Goal: Task Accomplishment & Management: Complete application form

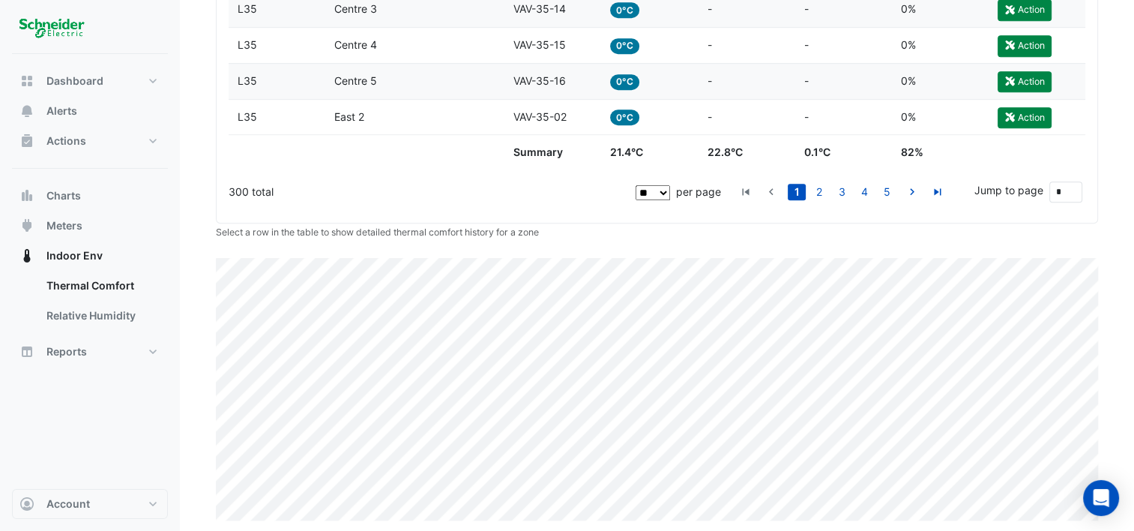
scroll to position [896, 0]
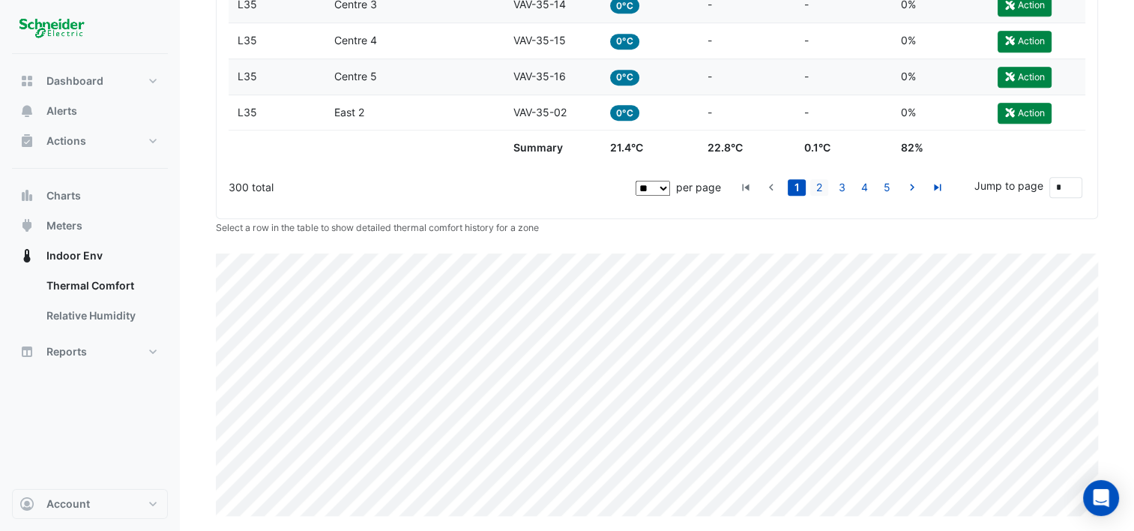
click at [819, 190] on link "2" at bounding box center [819, 187] width 18 height 16
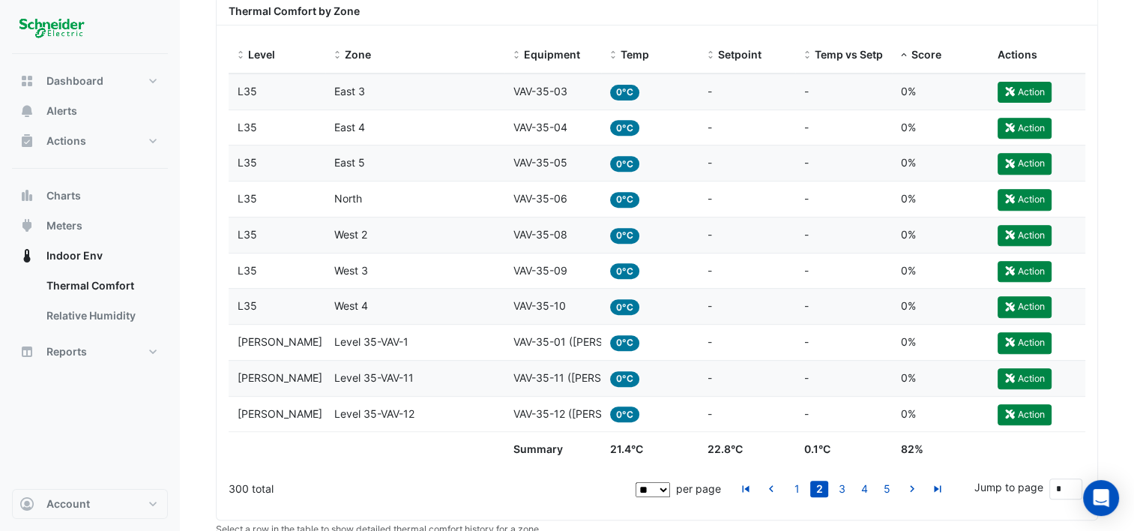
scroll to position [671, 0]
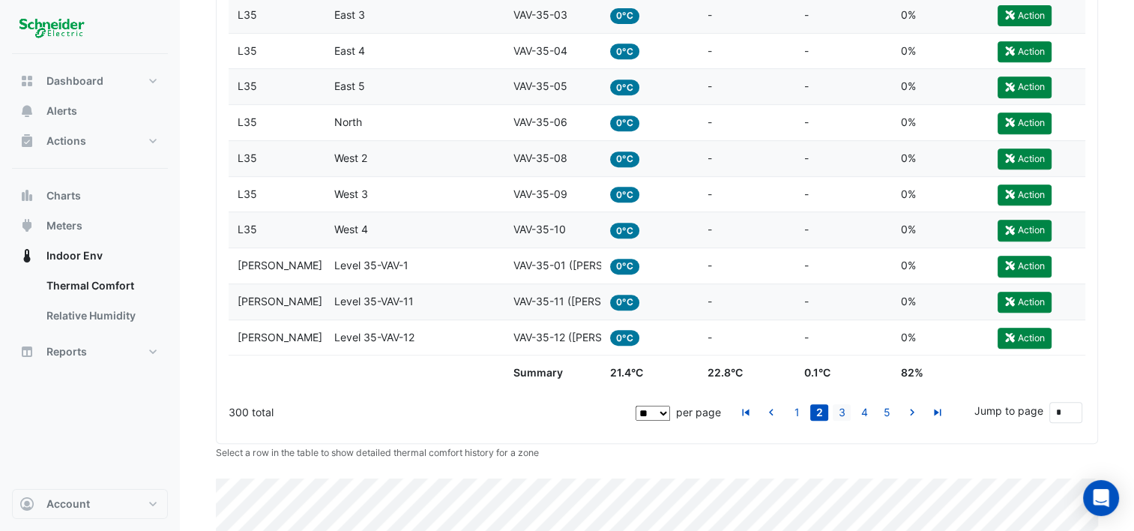
click at [843, 416] on link "3" at bounding box center [842, 412] width 18 height 16
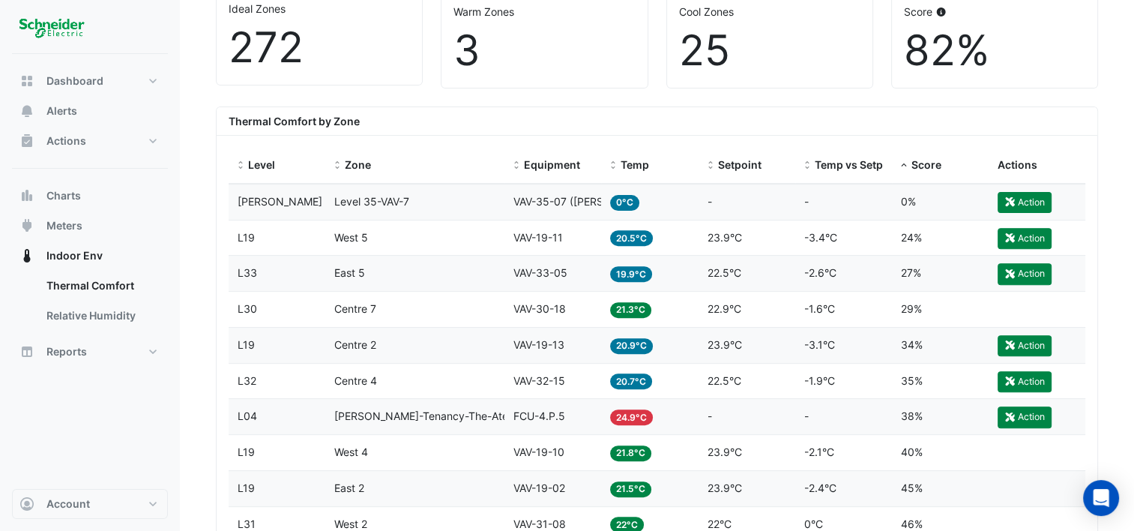
scroll to position [521, 0]
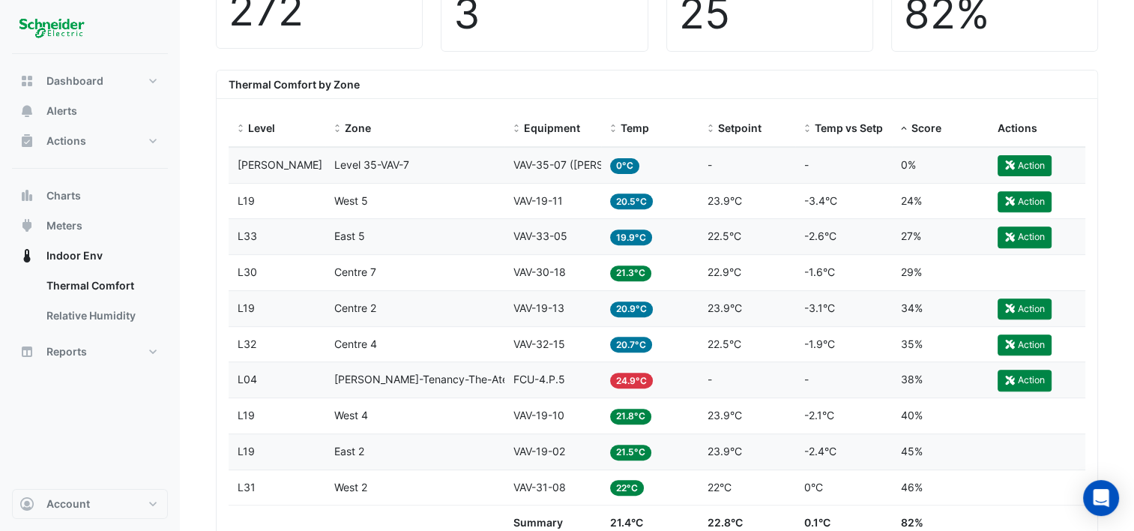
click at [402, 197] on div "Zone West 5" at bounding box center [414, 201] width 161 height 17
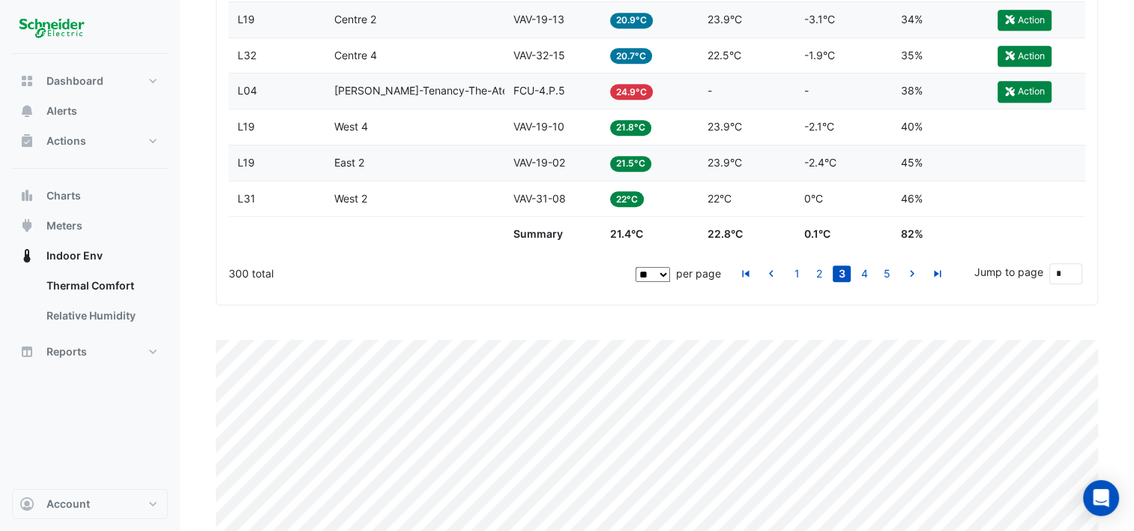
scroll to position [896, 0]
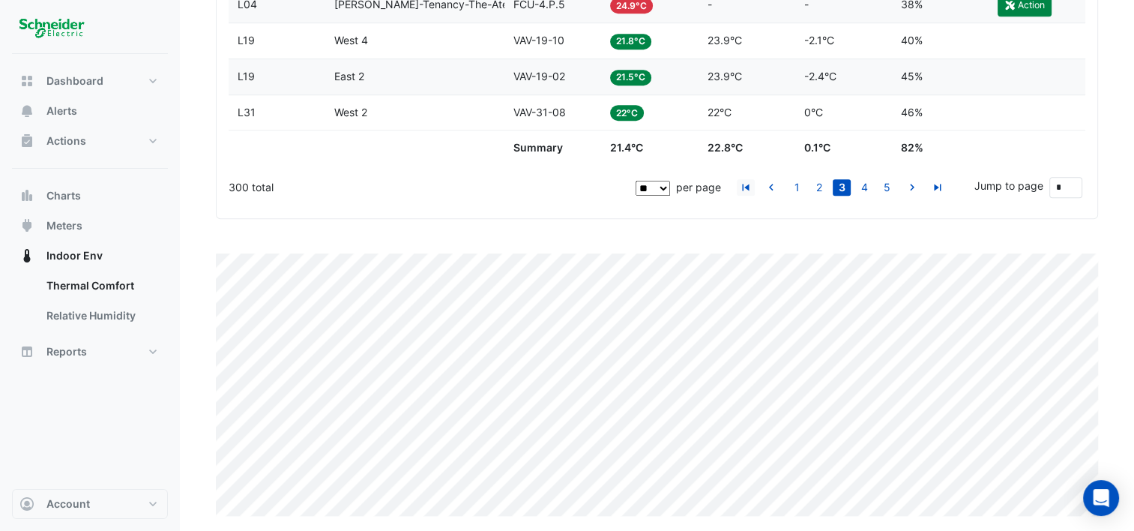
click at [750, 186] on icon "go to first page" at bounding box center [746, 189] width 18 height 16
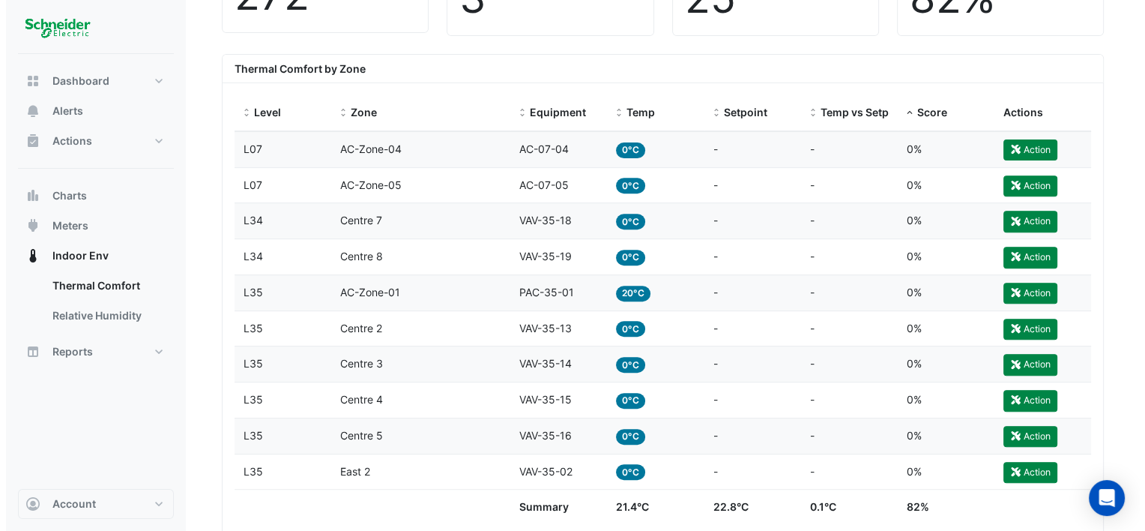
scroll to position [446, 0]
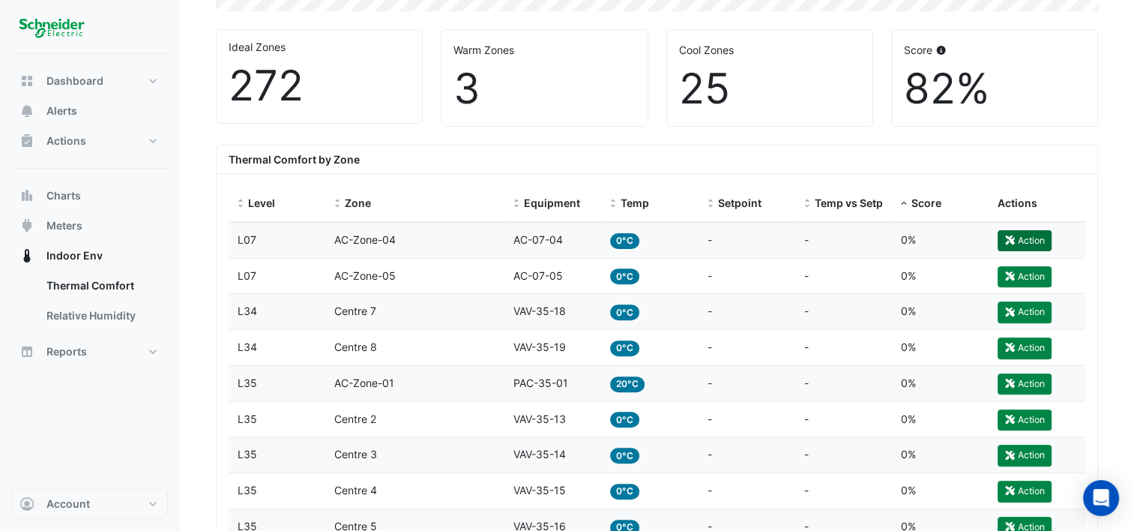
click at [1035, 230] on button "Action" at bounding box center [1025, 240] width 54 height 21
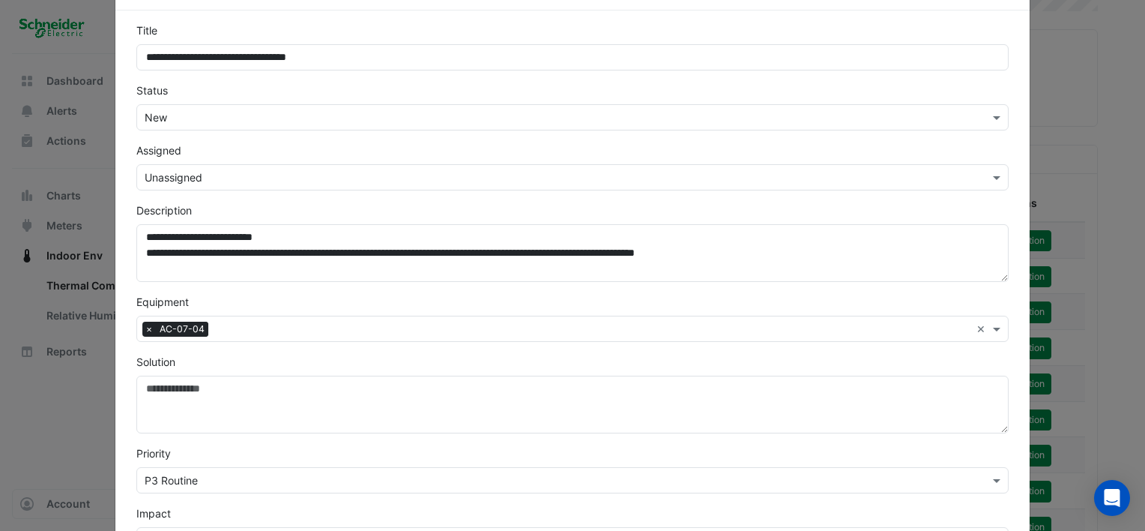
scroll to position [0, 0]
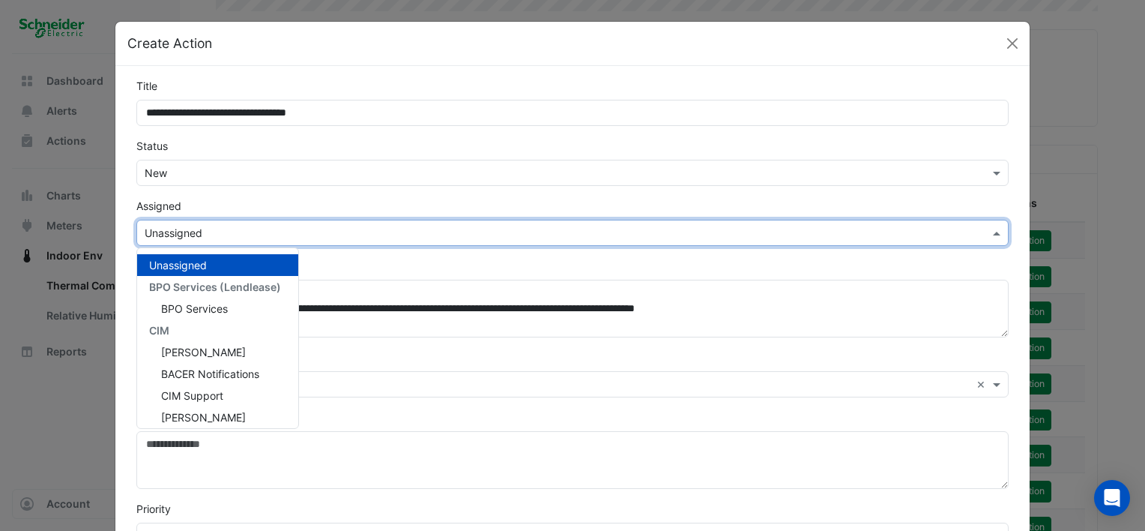
click at [996, 229] on span at bounding box center [999, 233] width 19 height 16
click at [201, 397] on span "CIM Support" at bounding box center [192, 395] width 62 height 13
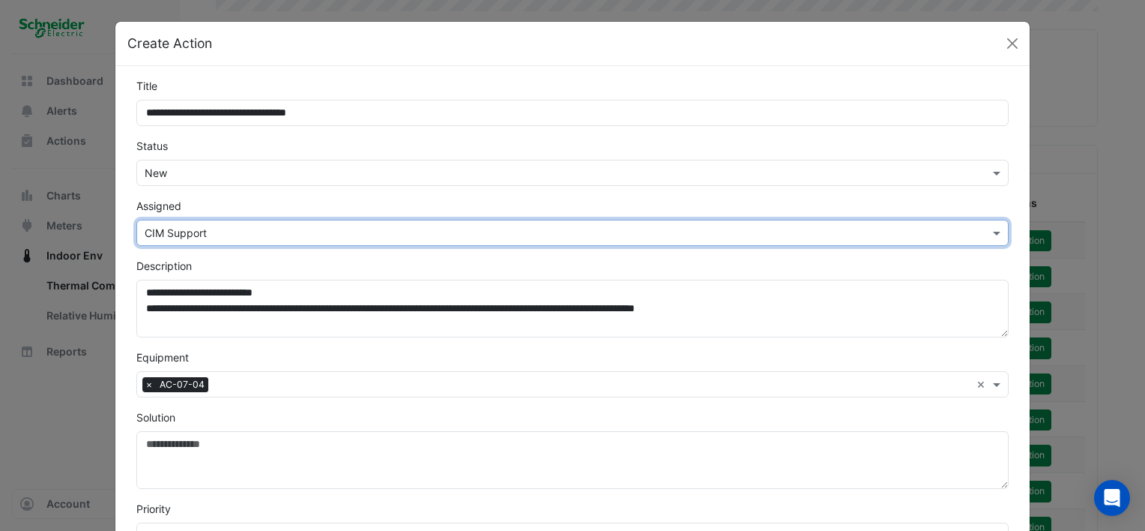
click at [202, 166] on input "text" at bounding box center [558, 174] width 826 height 16
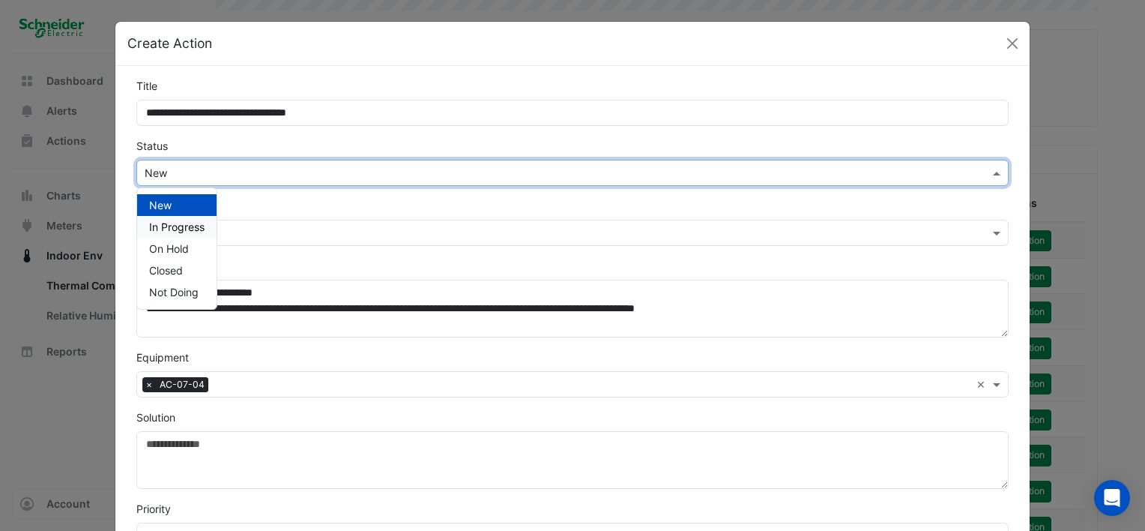
click at [192, 231] on span "In Progress" at bounding box center [176, 226] width 55 height 13
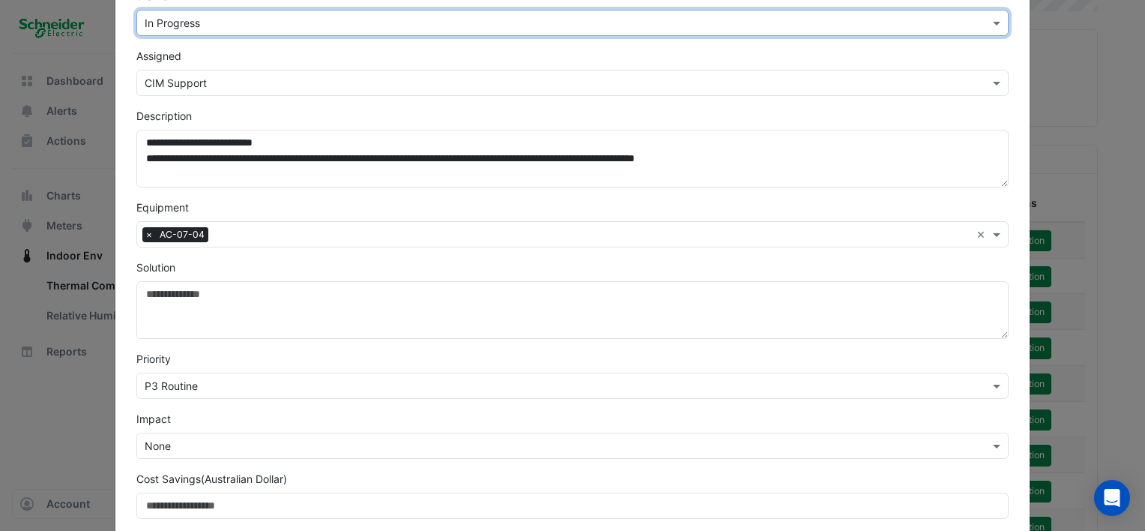
scroll to position [225, 0]
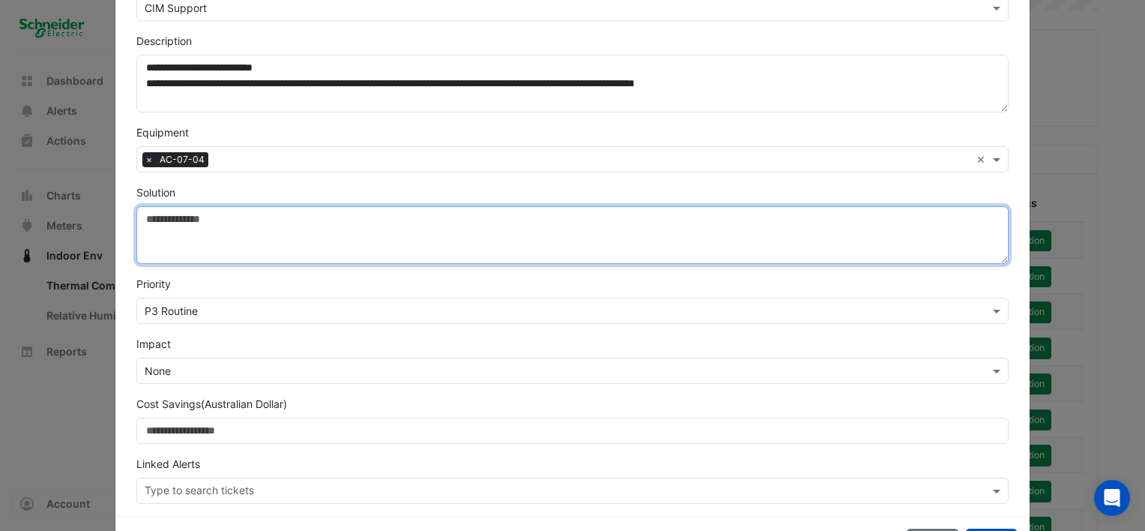
click at [210, 243] on textarea "Solution" at bounding box center [572, 235] width 873 height 58
type textarea "*"
click at [389, 216] on textarea "**********" at bounding box center [572, 235] width 873 height 58
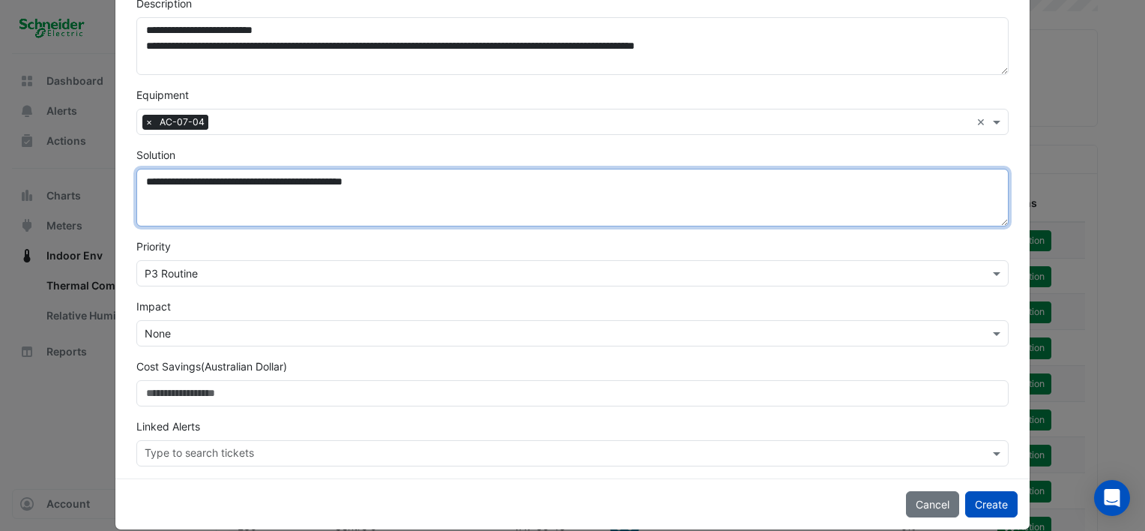
scroll to position [280, 0]
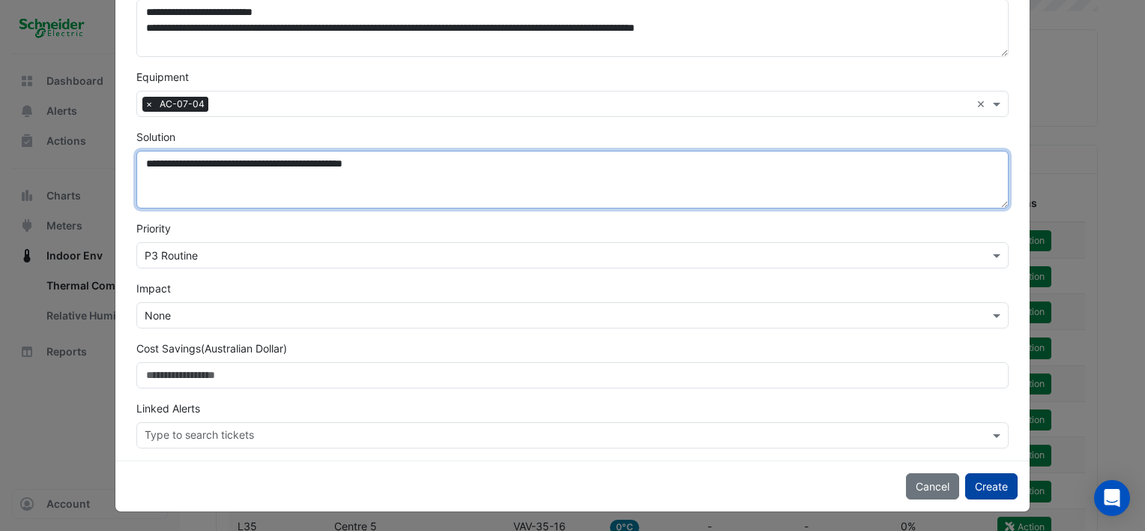
type textarea "**********"
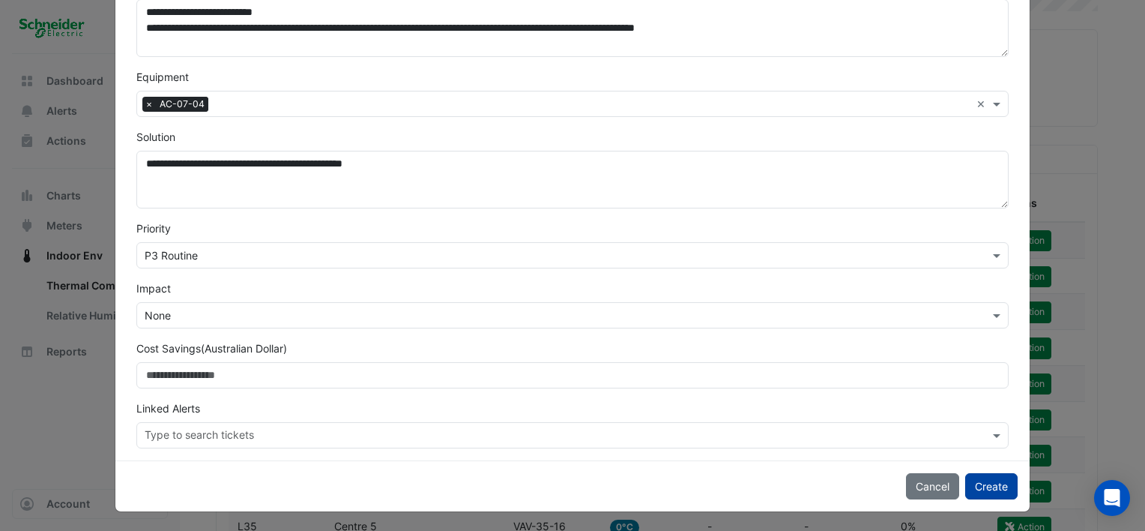
click at [990, 479] on button "Create" at bounding box center [992, 486] width 52 height 26
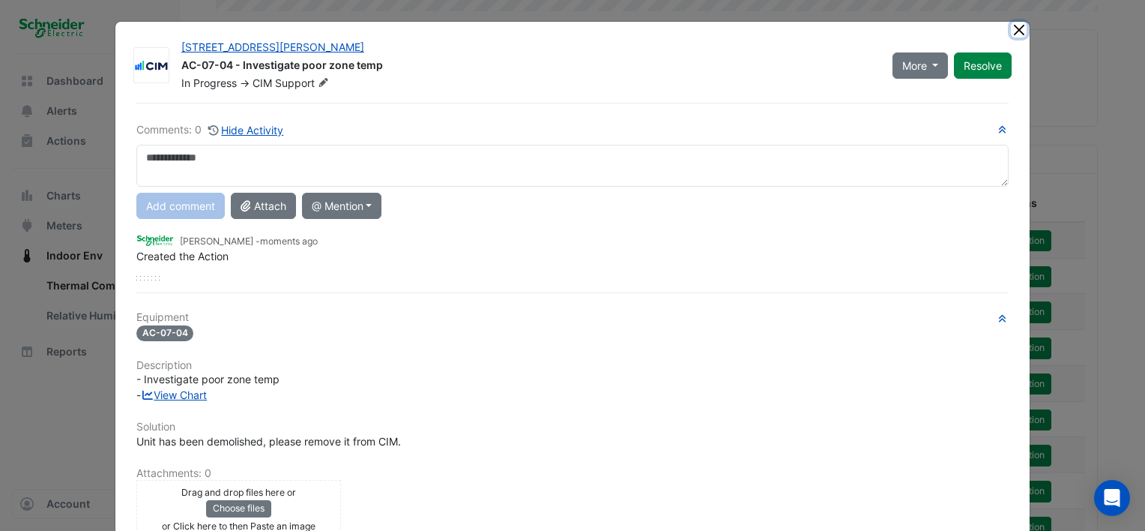
click at [1011, 28] on button "Close" at bounding box center [1019, 30] width 16 height 16
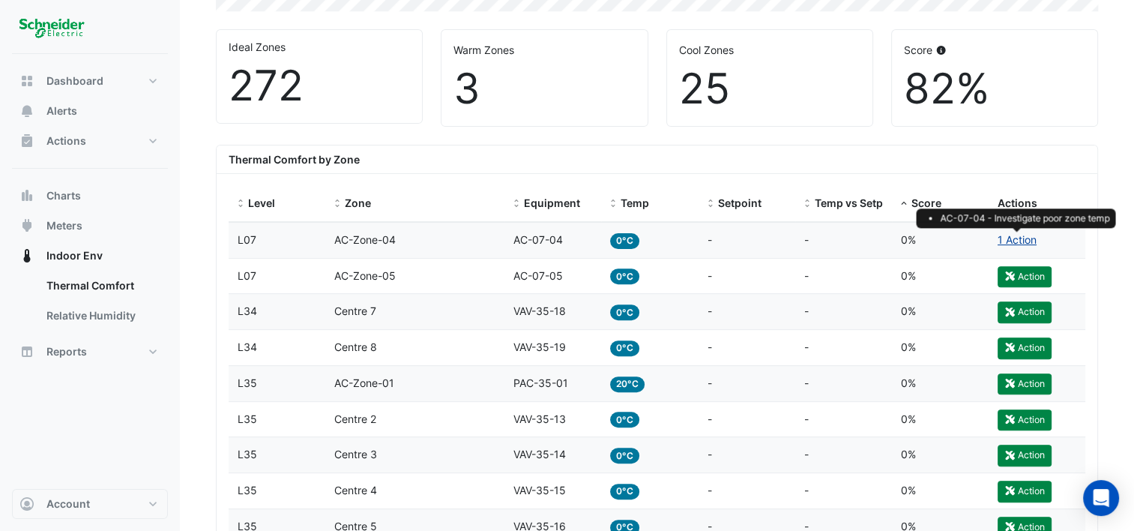
click at [1008, 236] on link "1 Action" at bounding box center [1017, 239] width 39 height 13
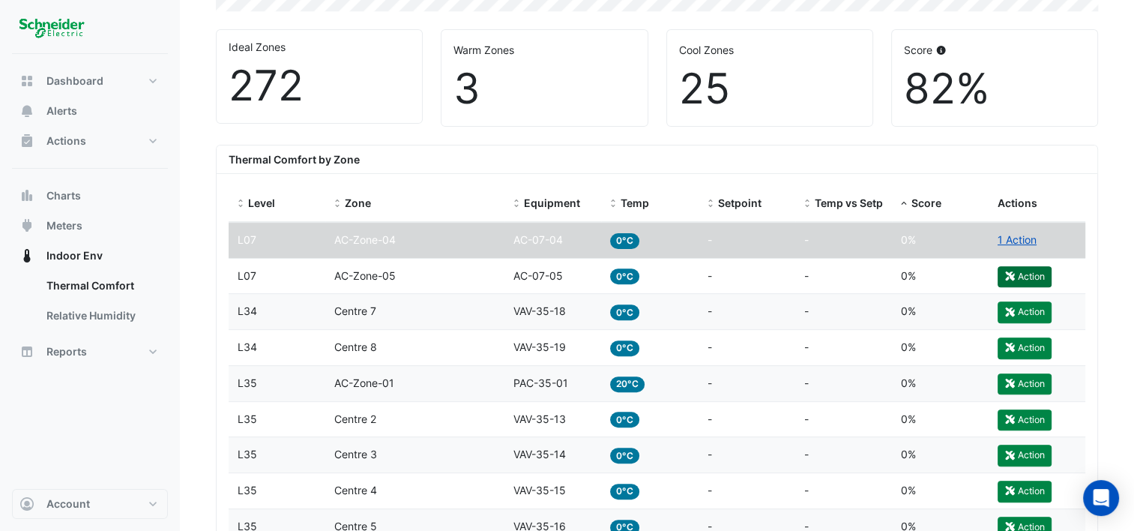
click at [1014, 273] on icon "button" at bounding box center [1010, 275] width 11 height 9
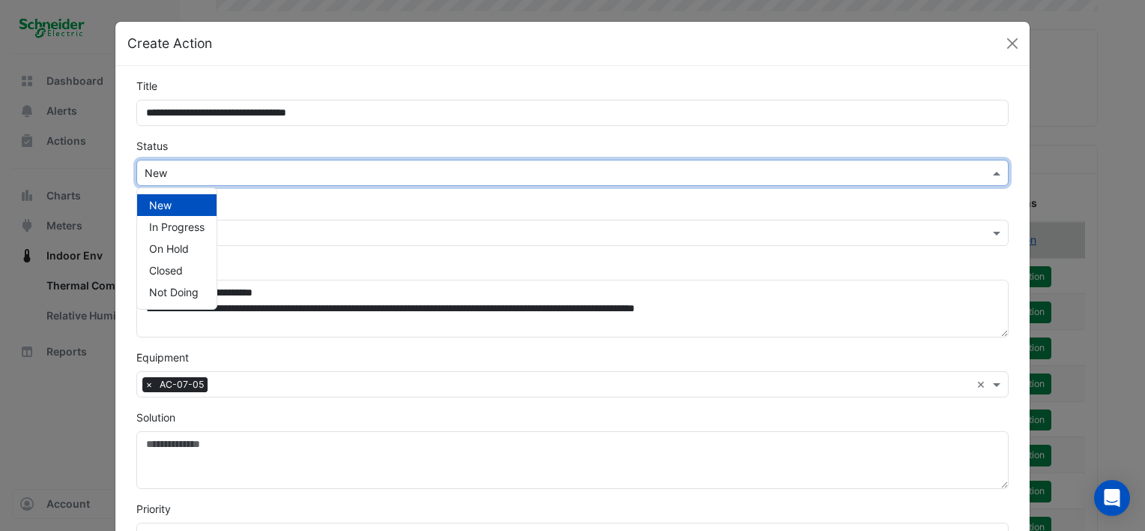
click at [528, 171] on input "text" at bounding box center [558, 174] width 826 height 16
click at [155, 227] on span "In Progress" at bounding box center [176, 226] width 55 height 13
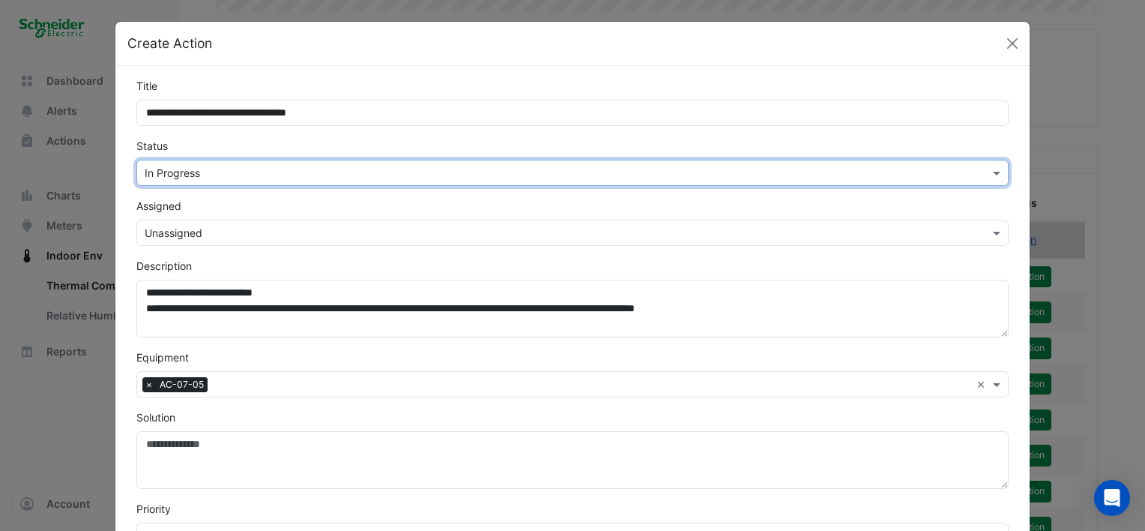
click at [333, 226] on input "text" at bounding box center [558, 234] width 826 height 16
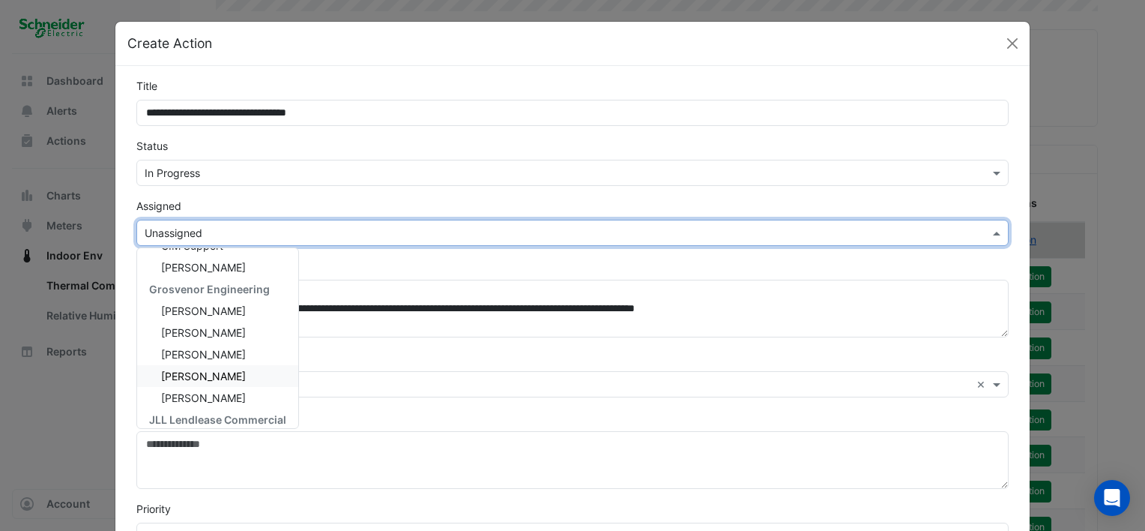
scroll to position [75, 0]
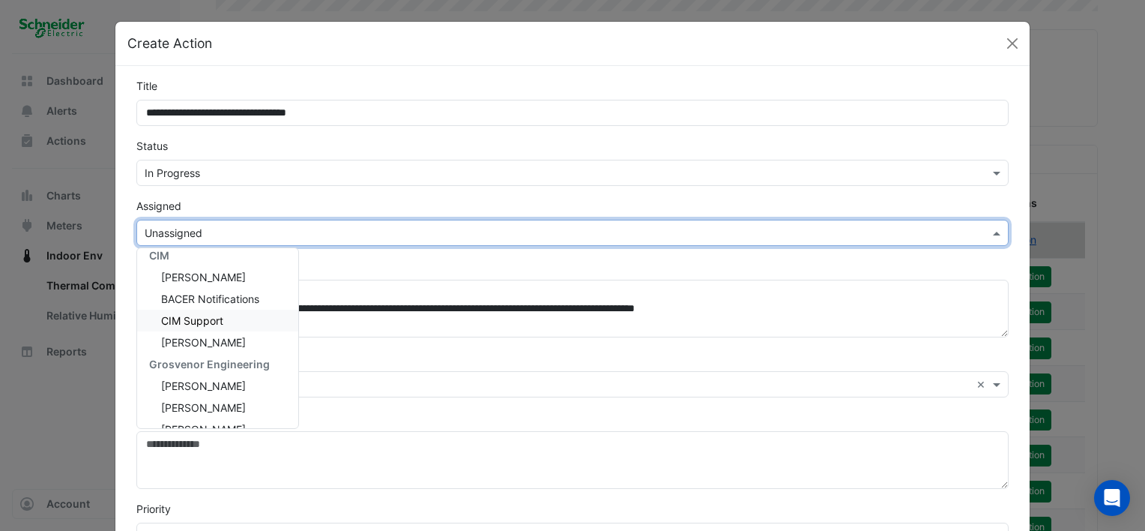
click at [219, 324] on div "CIM Support" at bounding box center [217, 321] width 161 height 22
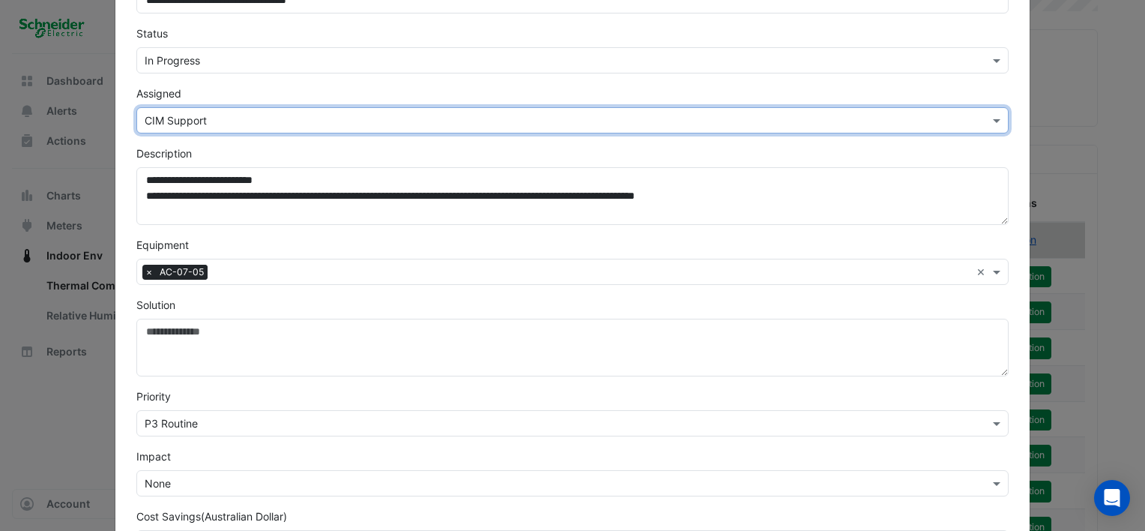
scroll to position [150, 0]
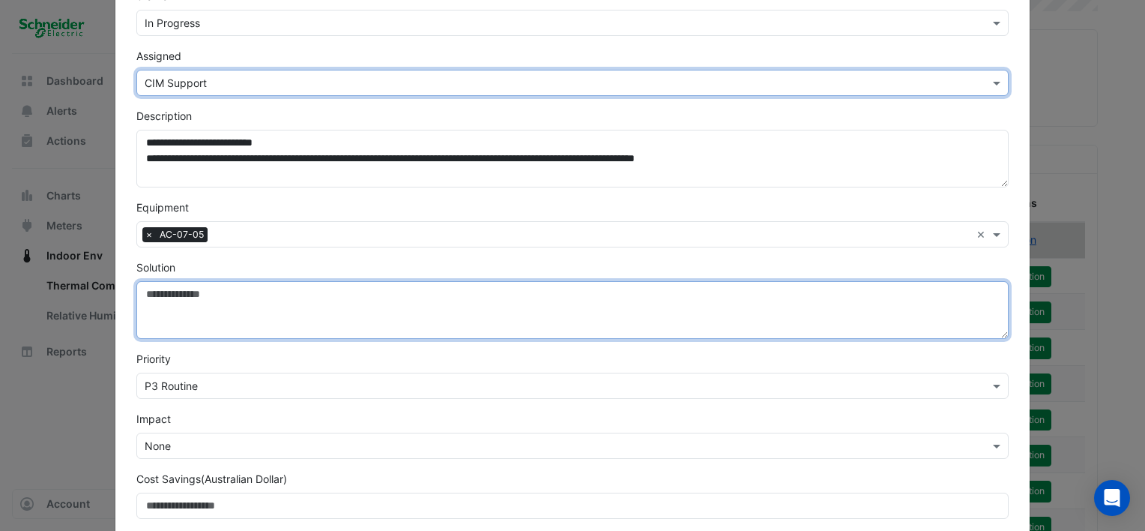
click at [177, 303] on textarea "Solution" at bounding box center [572, 310] width 873 height 58
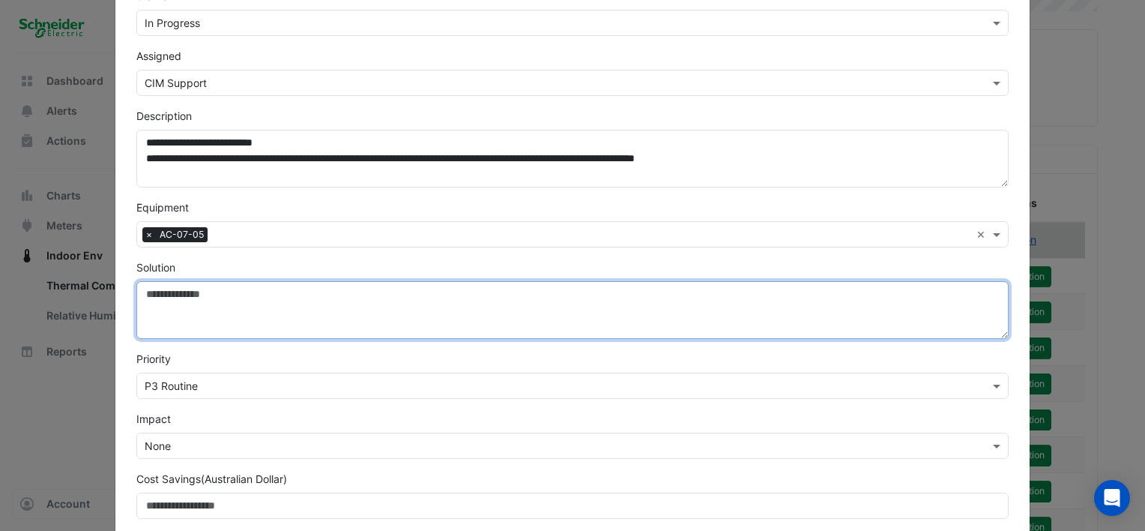
paste textarea "**********"
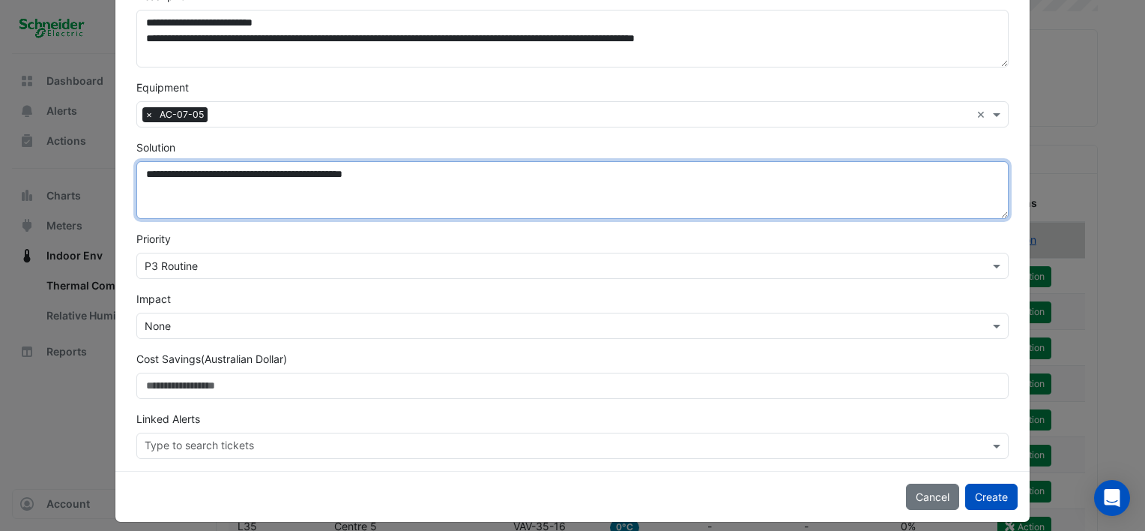
scroll to position [280, 0]
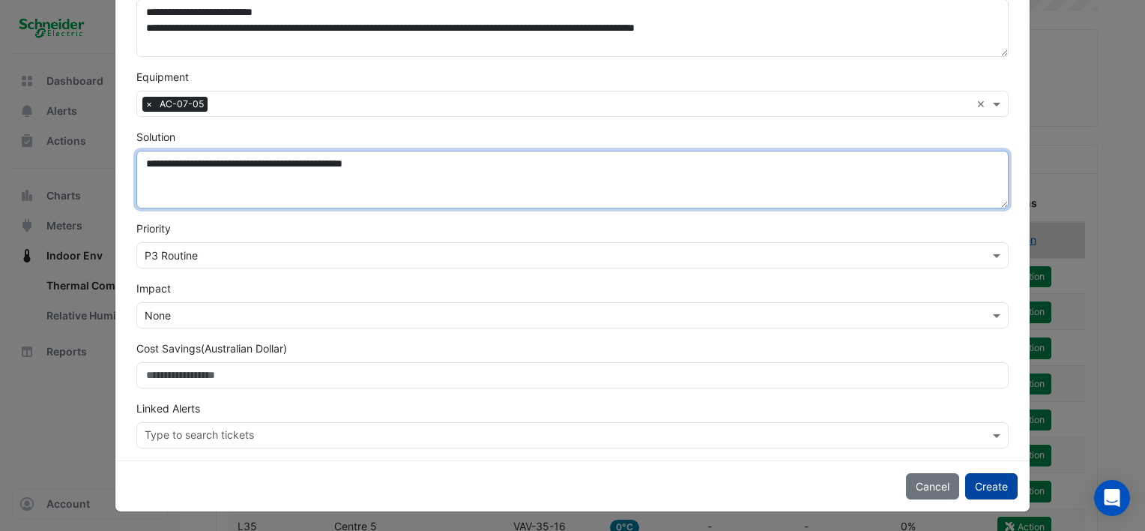
type textarea "**********"
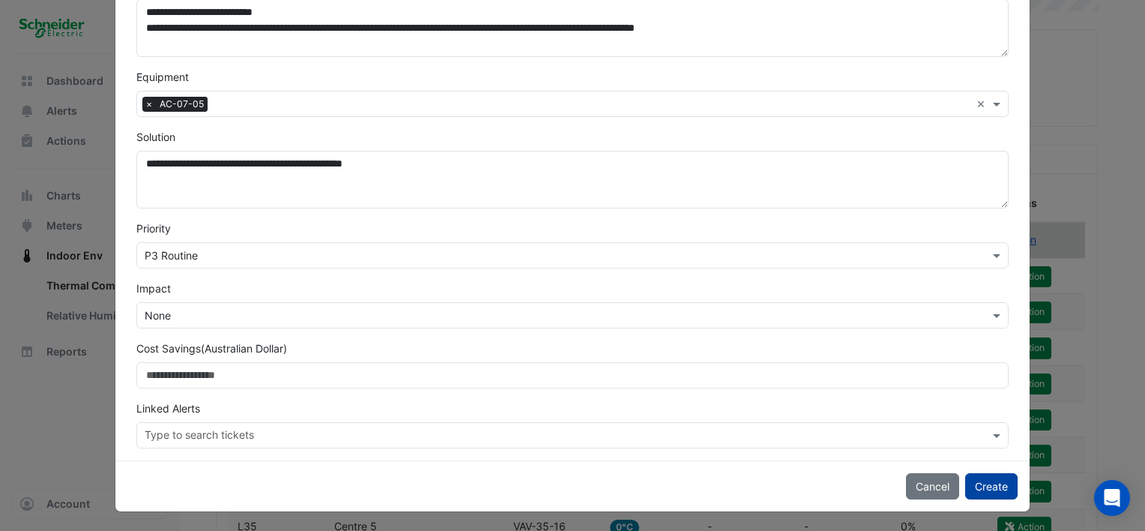
click at [991, 483] on button "Create" at bounding box center [992, 486] width 52 height 26
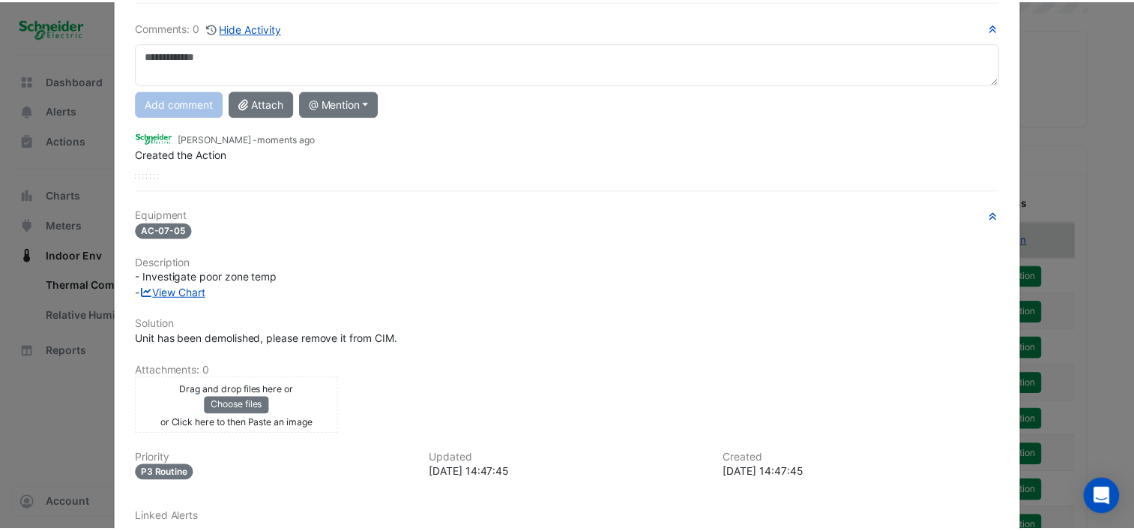
scroll to position [0, 0]
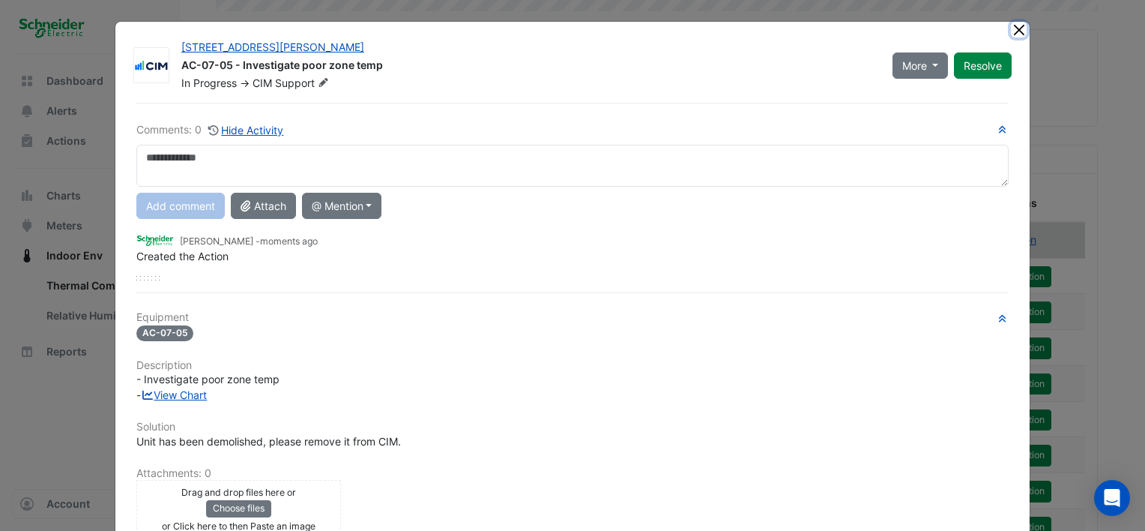
click at [1014, 26] on button "Close" at bounding box center [1019, 30] width 16 height 16
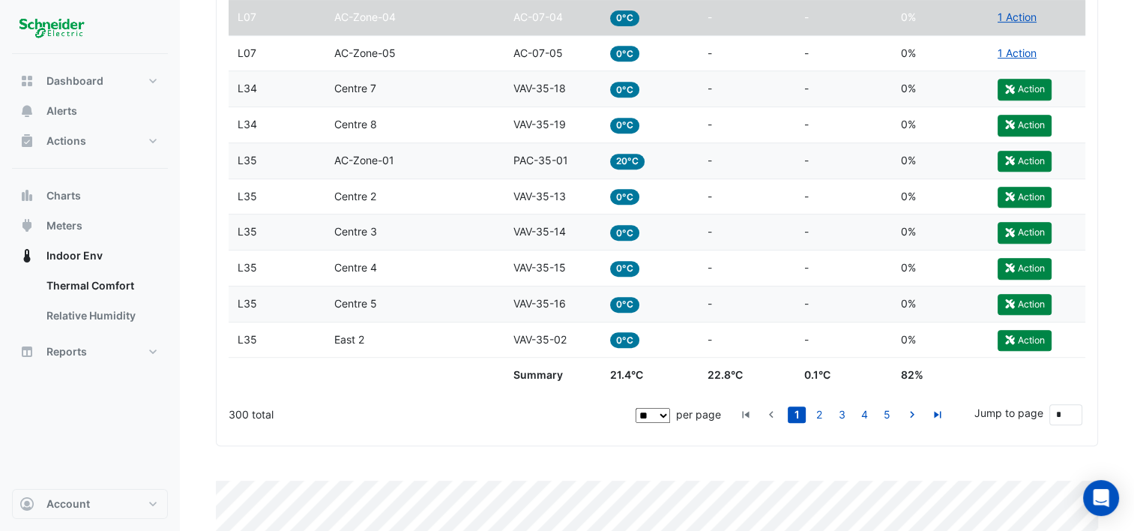
scroll to position [671, 0]
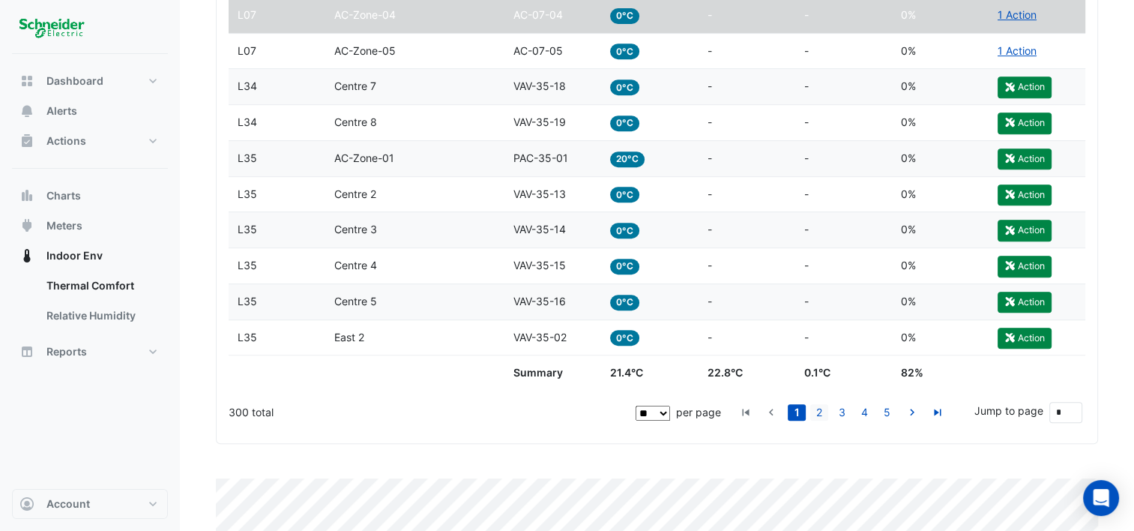
click at [816, 410] on link "2" at bounding box center [819, 412] width 18 height 16
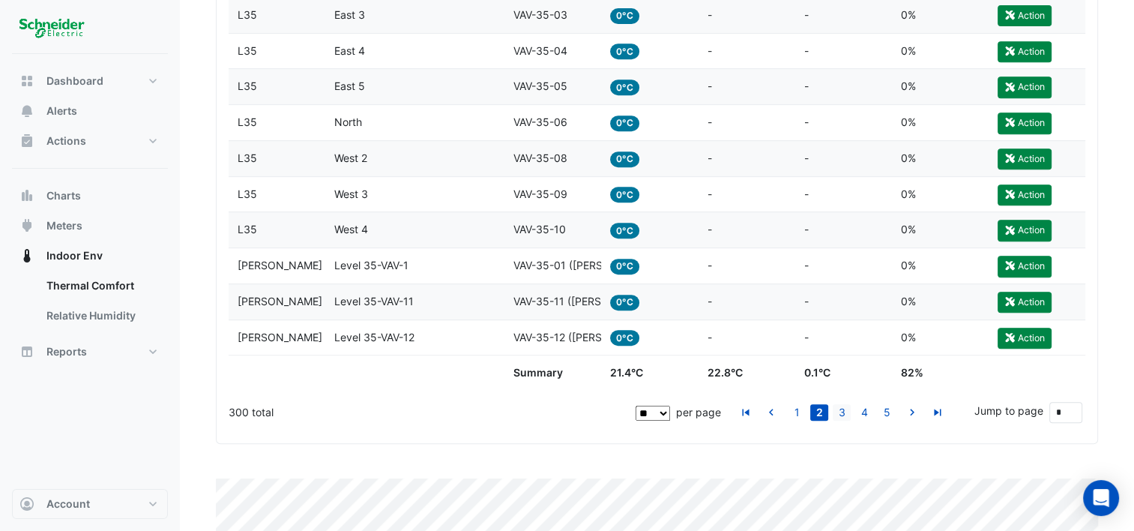
click at [837, 411] on link "3" at bounding box center [842, 412] width 18 height 16
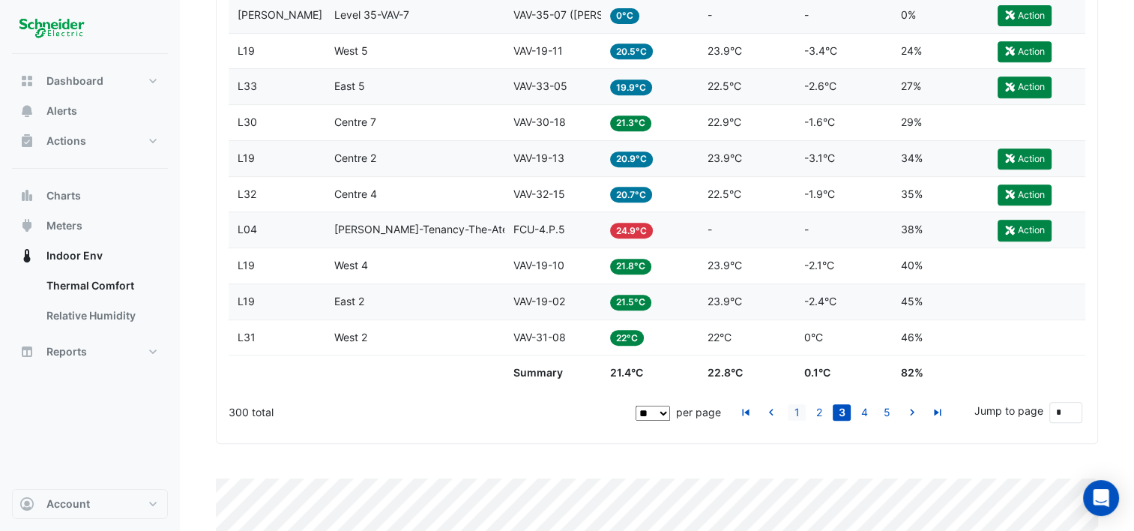
click at [798, 410] on link "1" at bounding box center [797, 412] width 18 height 16
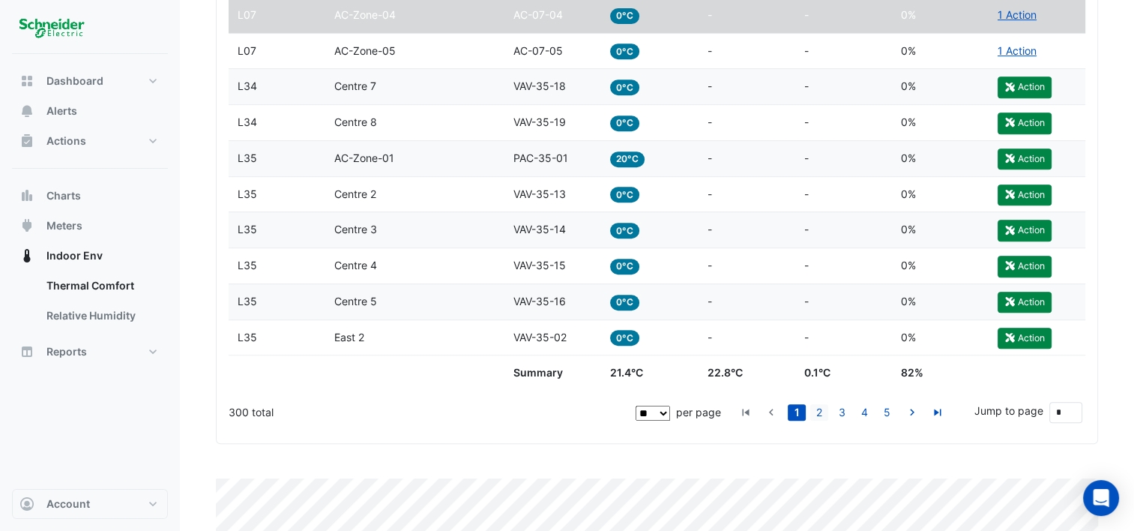
click at [822, 409] on link "2" at bounding box center [819, 412] width 18 height 16
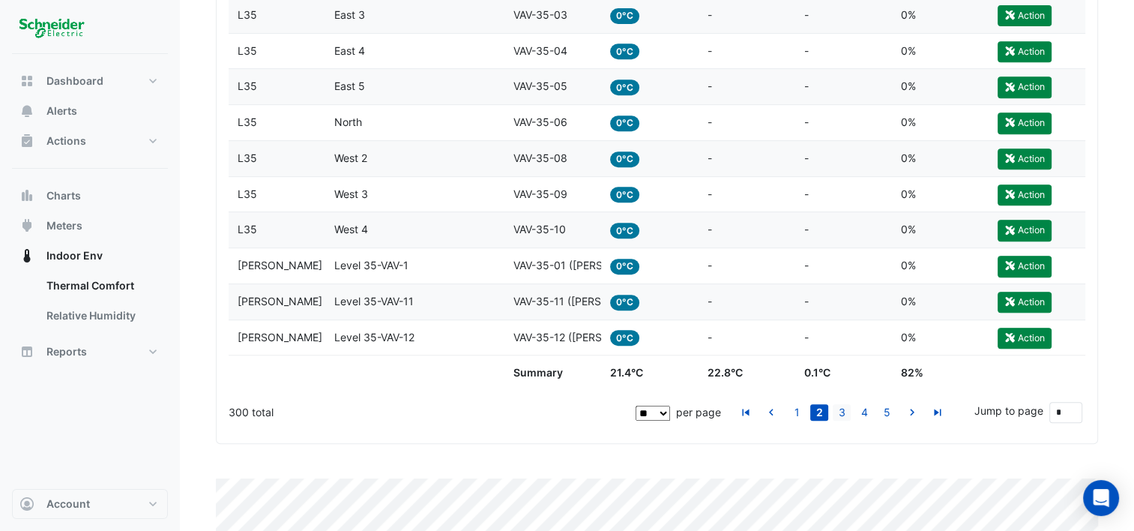
click at [846, 409] on link "3" at bounding box center [842, 412] width 18 height 16
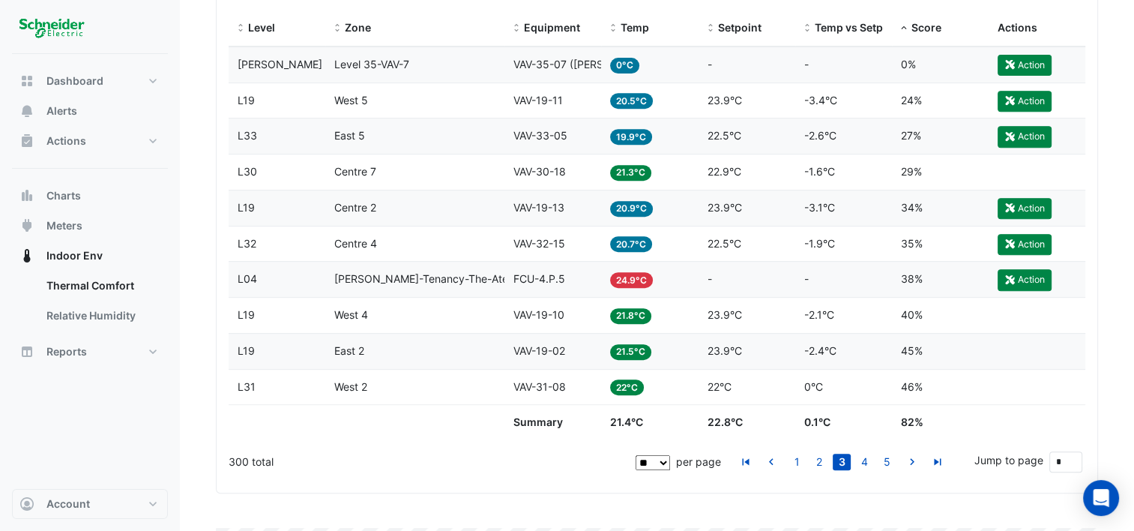
scroll to position [596, 0]
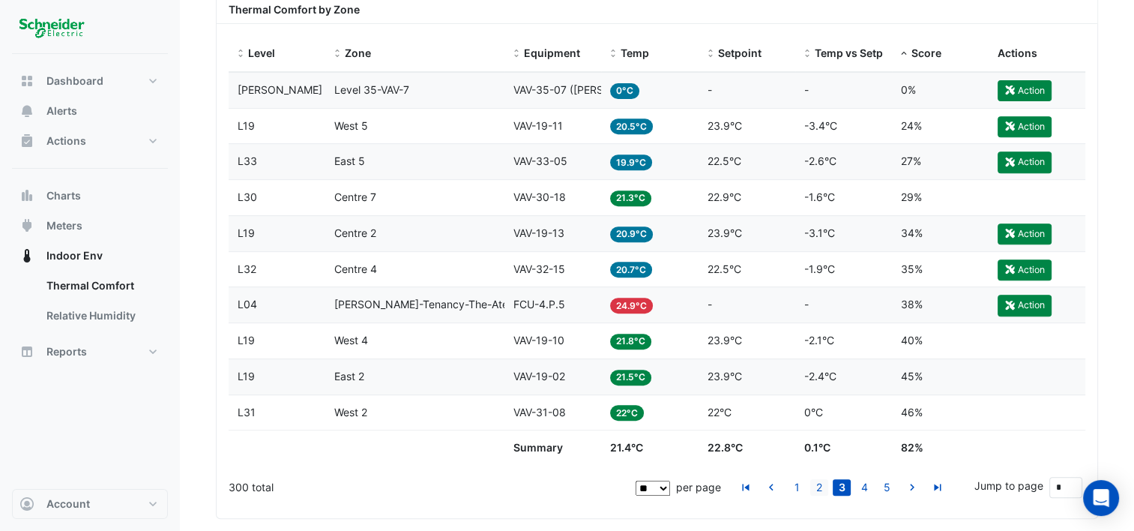
click at [814, 483] on link "2" at bounding box center [819, 487] width 18 height 16
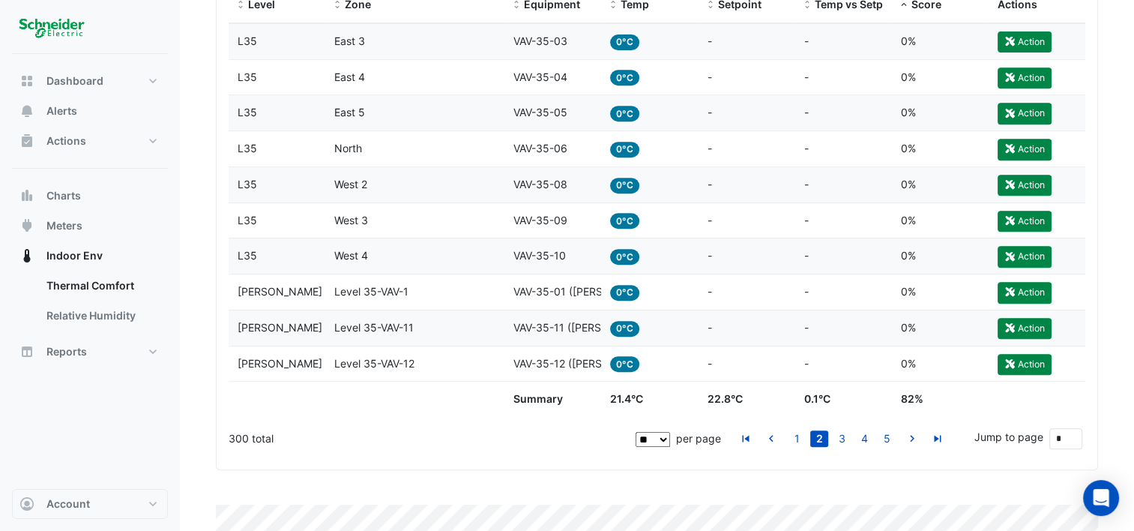
scroll to position [671, 0]
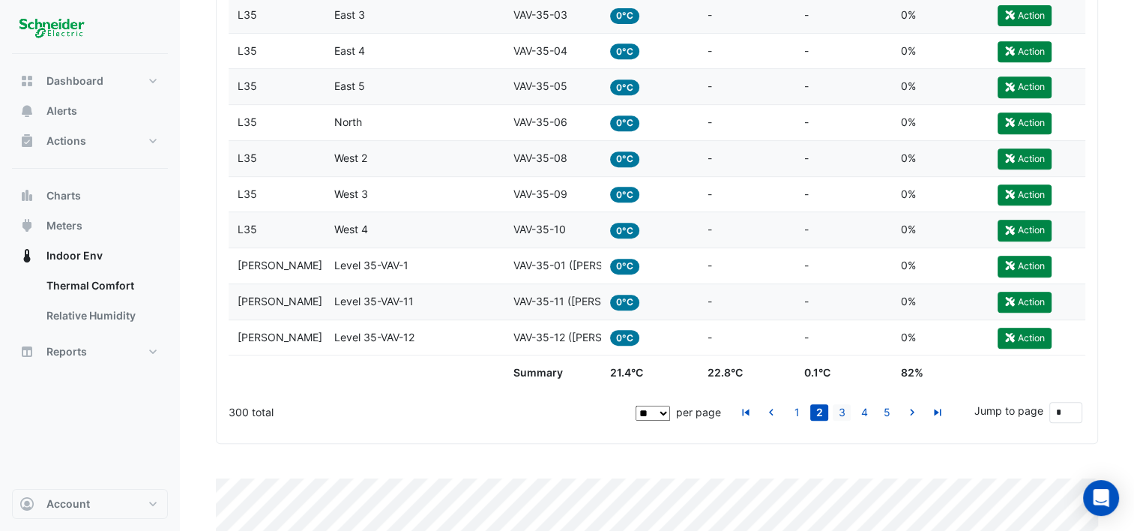
click at [840, 412] on link "3" at bounding box center [842, 412] width 18 height 16
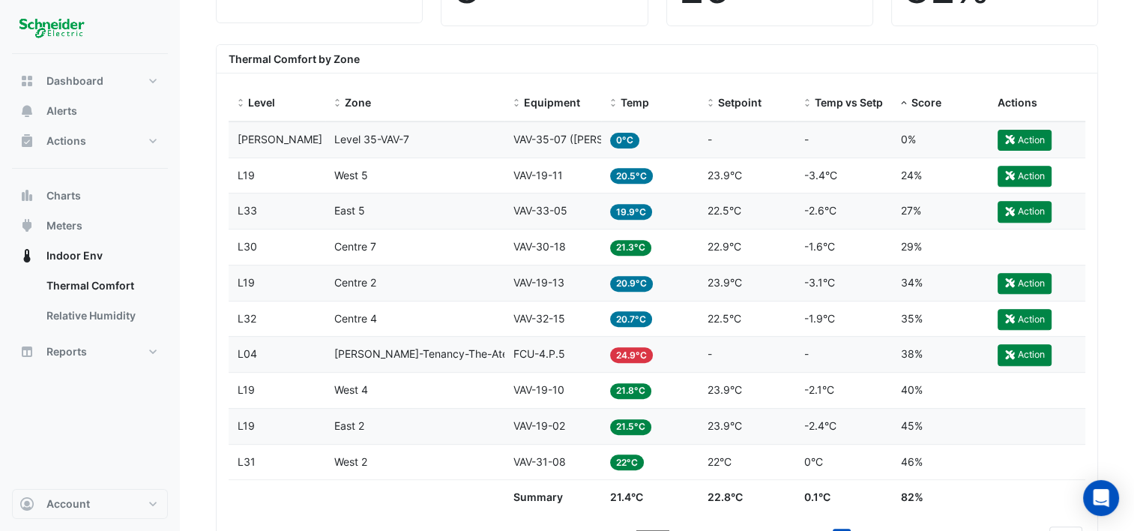
scroll to position [521, 0]
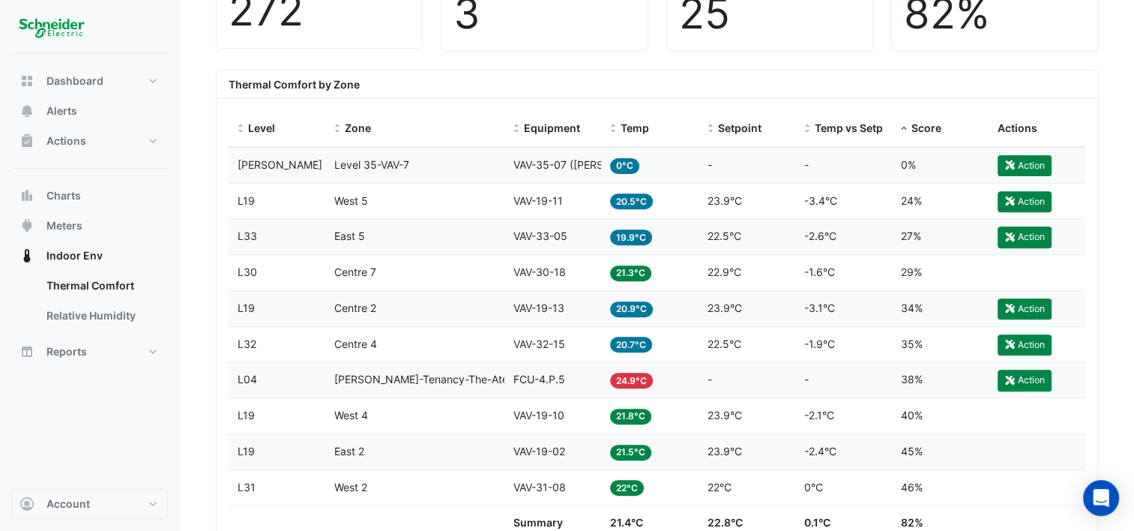
click at [633, 196] on span "20.5°C" at bounding box center [631, 201] width 43 height 16
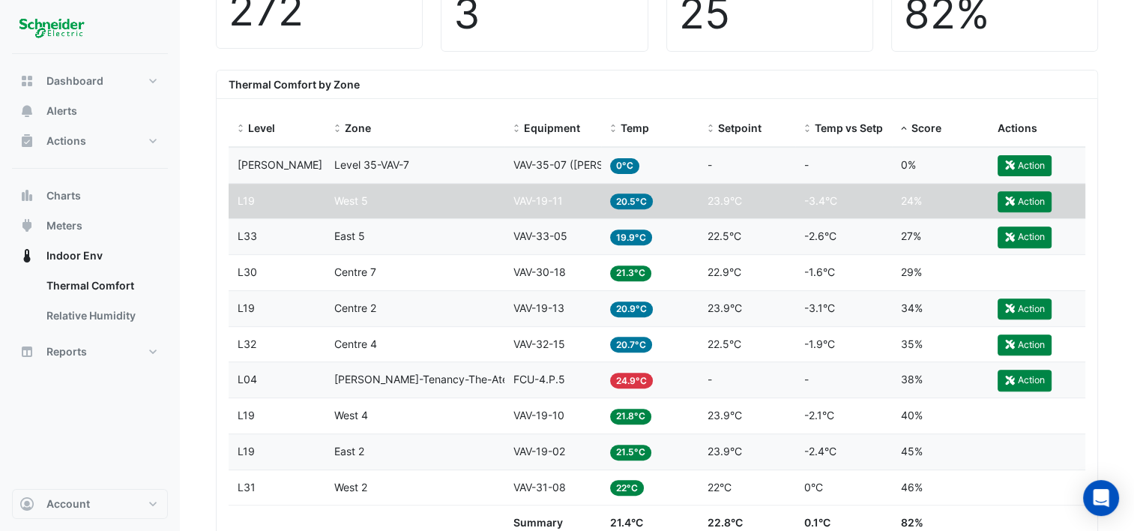
click at [669, 193] on div "Temp 20.5°C" at bounding box center [649, 201] width 79 height 17
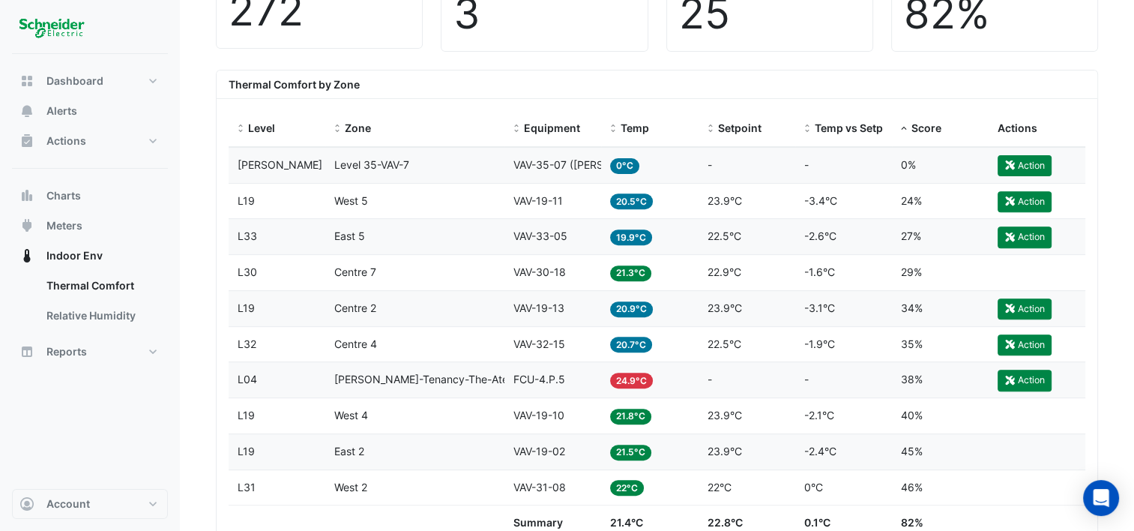
click at [648, 199] on span "20.5°C" at bounding box center [631, 201] width 43 height 16
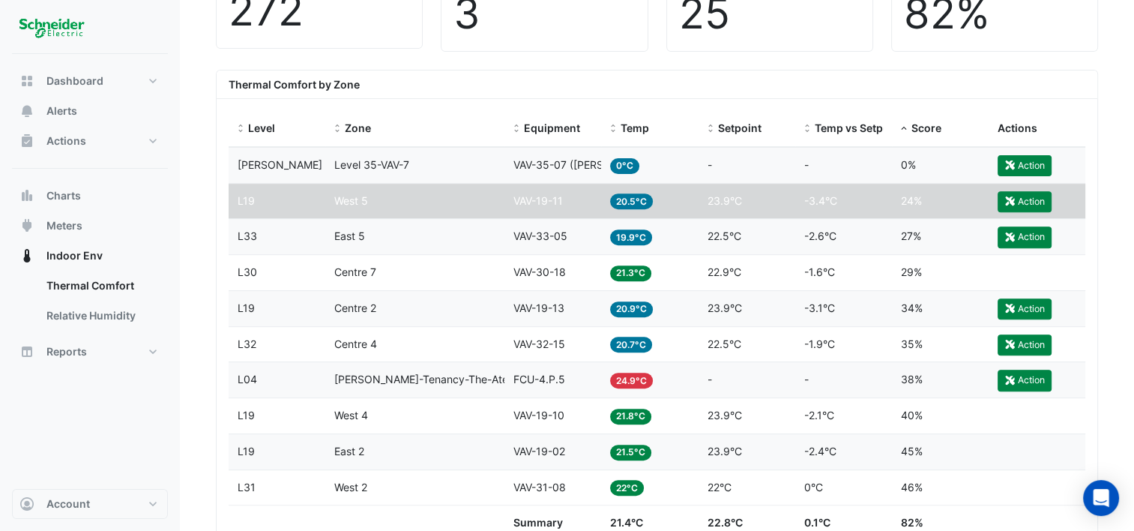
click at [648, 199] on span "20.5°C" at bounding box center [631, 201] width 43 height 16
click at [295, 233] on div "Level L33" at bounding box center [277, 236] width 79 height 17
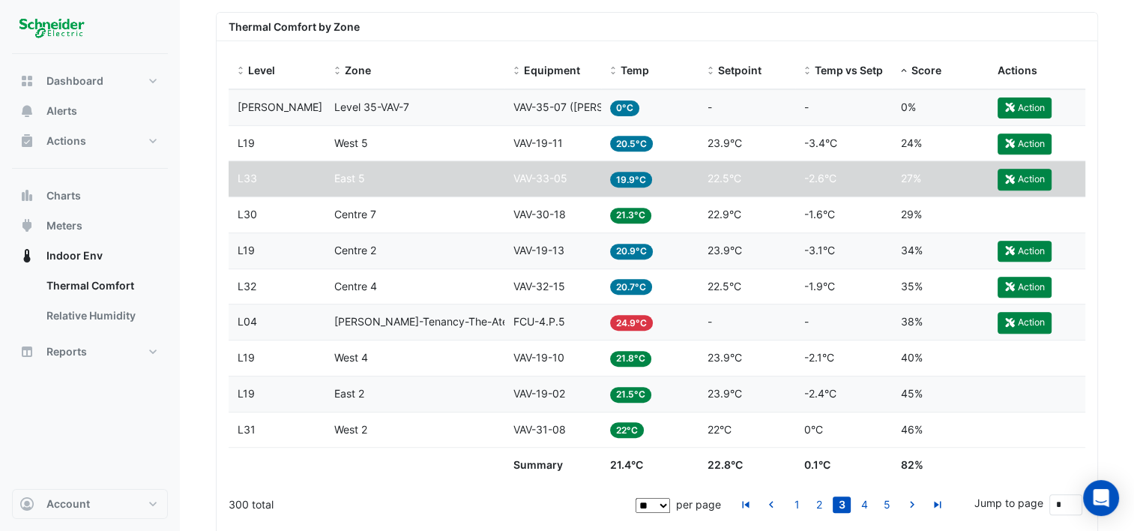
scroll to position [671, 0]
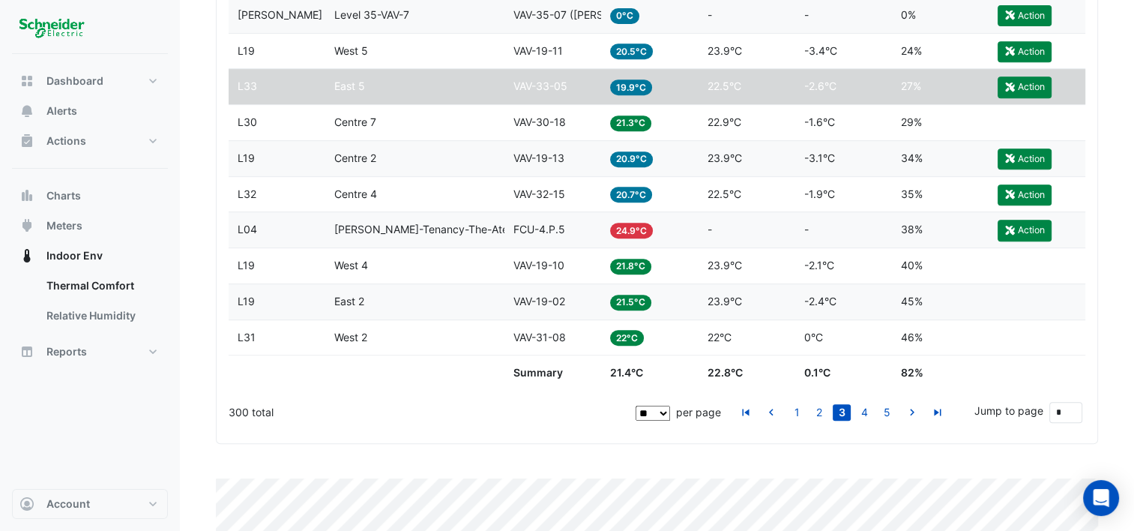
click at [1029, 127] on datatable-body-cell "Actions" at bounding box center [1037, 122] width 97 height 35
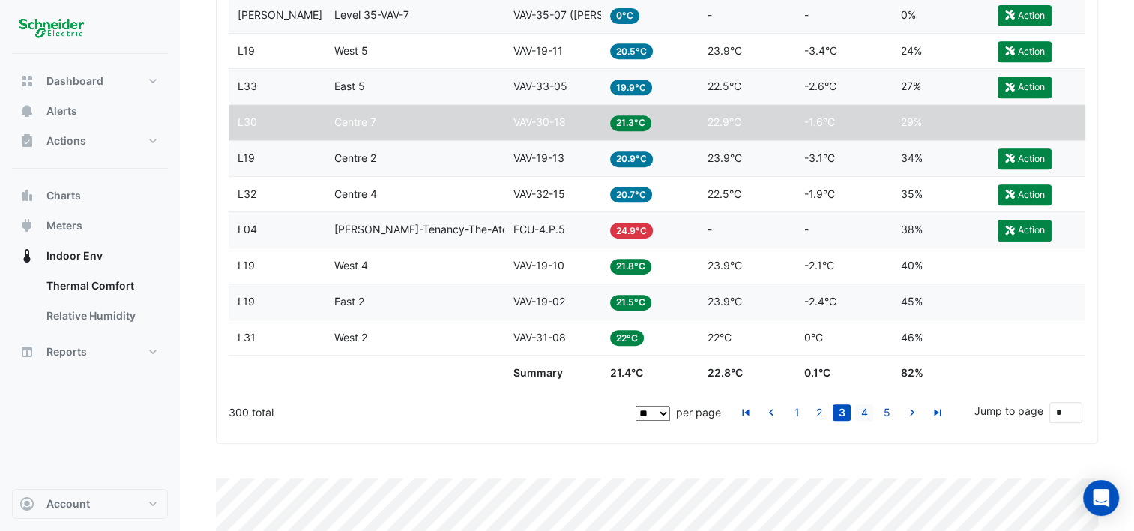
click at [867, 408] on link "4" at bounding box center [864, 412] width 18 height 16
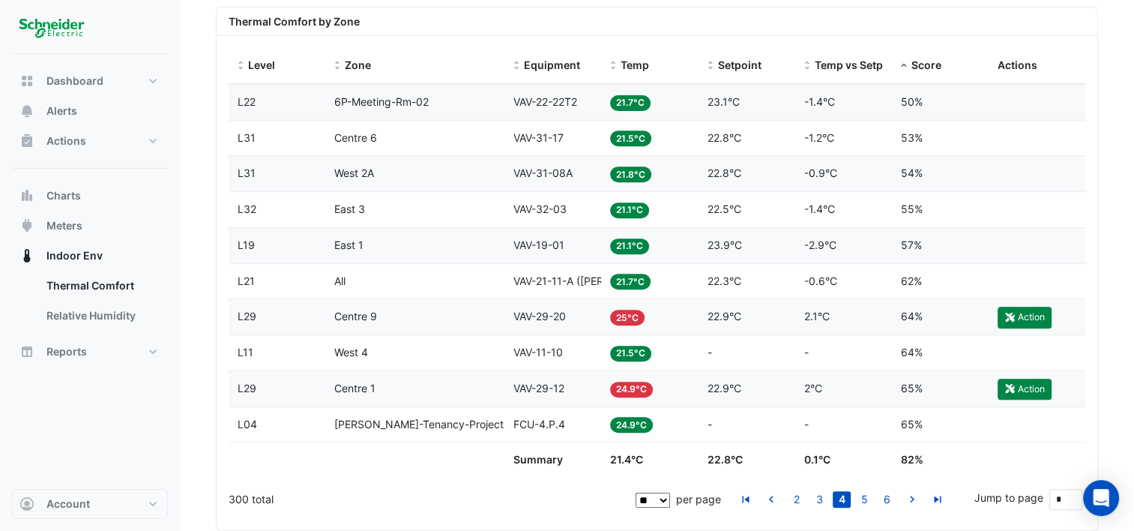
scroll to position [521, 0]
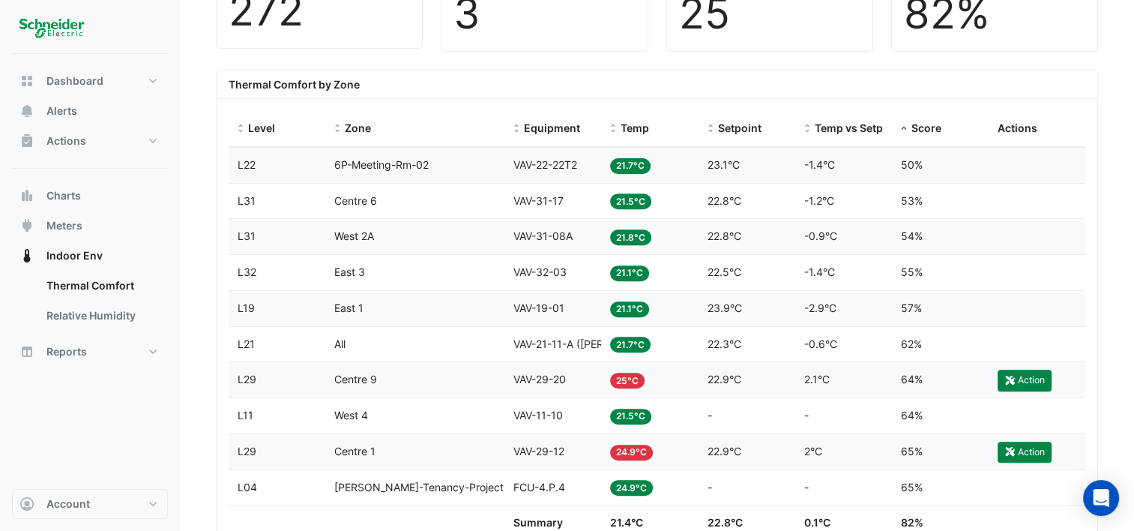
click at [633, 160] on span "21.7°C" at bounding box center [630, 166] width 40 height 16
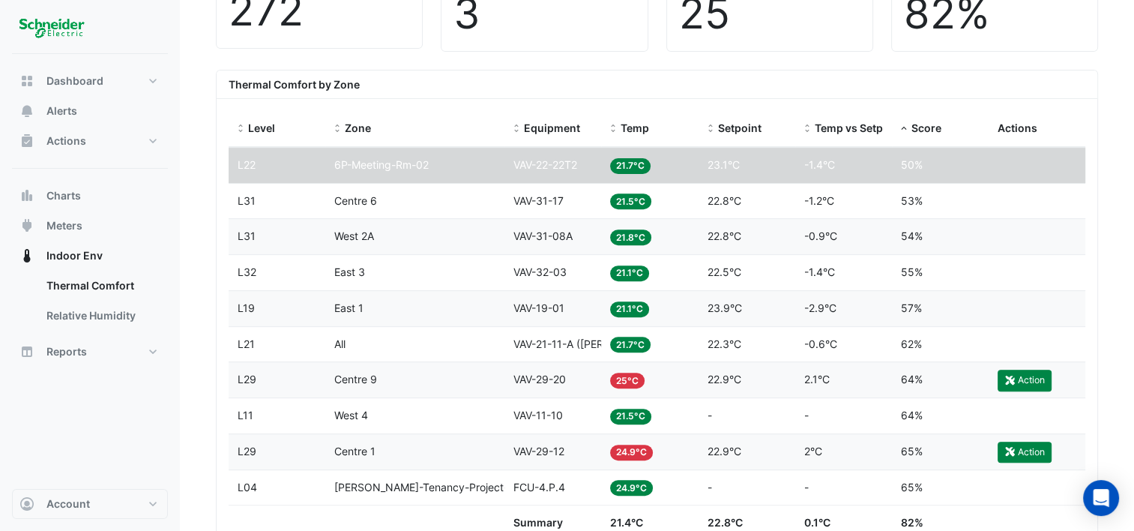
scroll to position [596, 0]
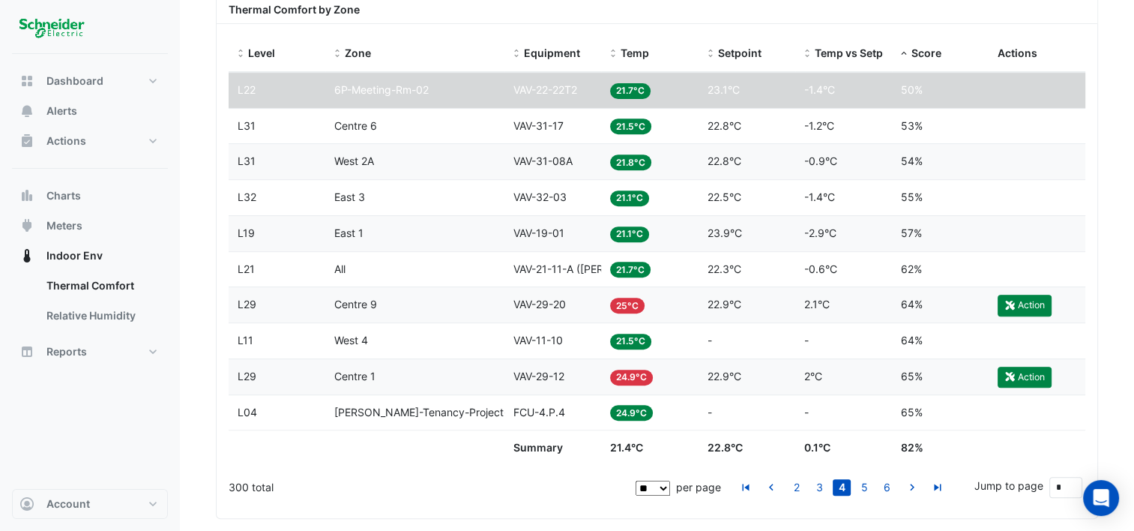
click at [633, 264] on span "21.7°C" at bounding box center [630, 270] width 40 height 16
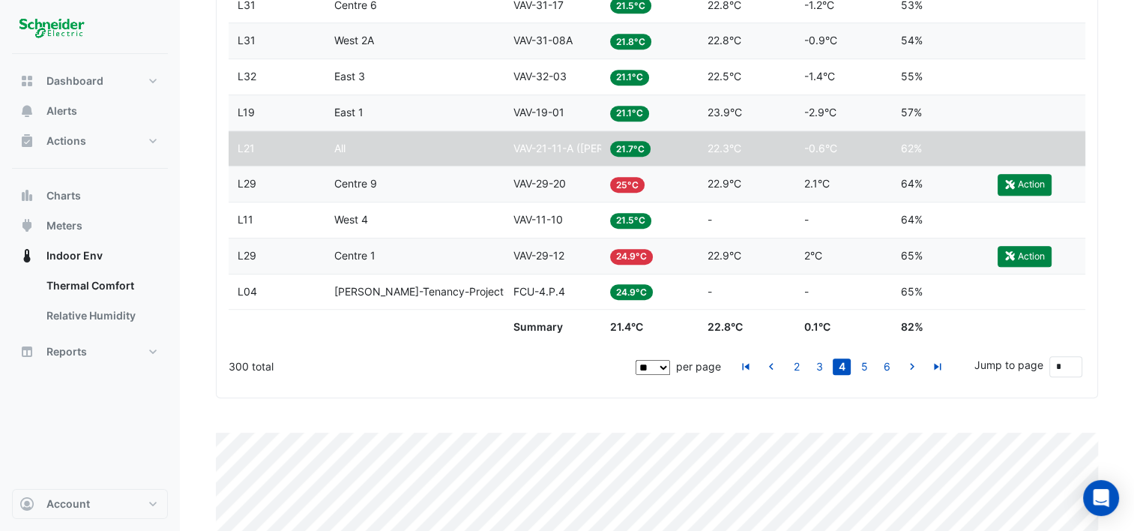
scroll to position [744, 0]
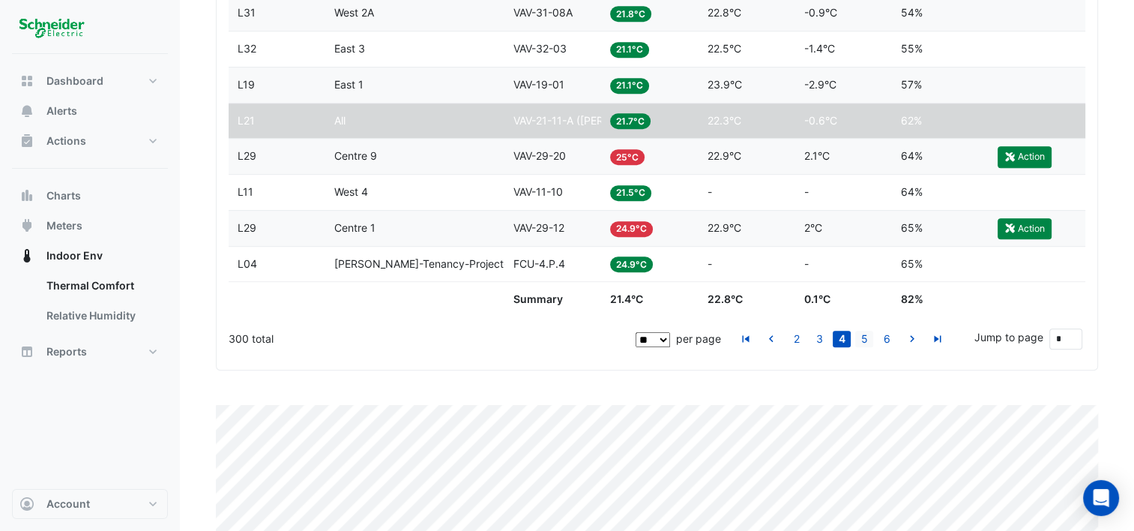
click at [867, 336] on link "5" at bounding box center [864, 339] width 18 height 16
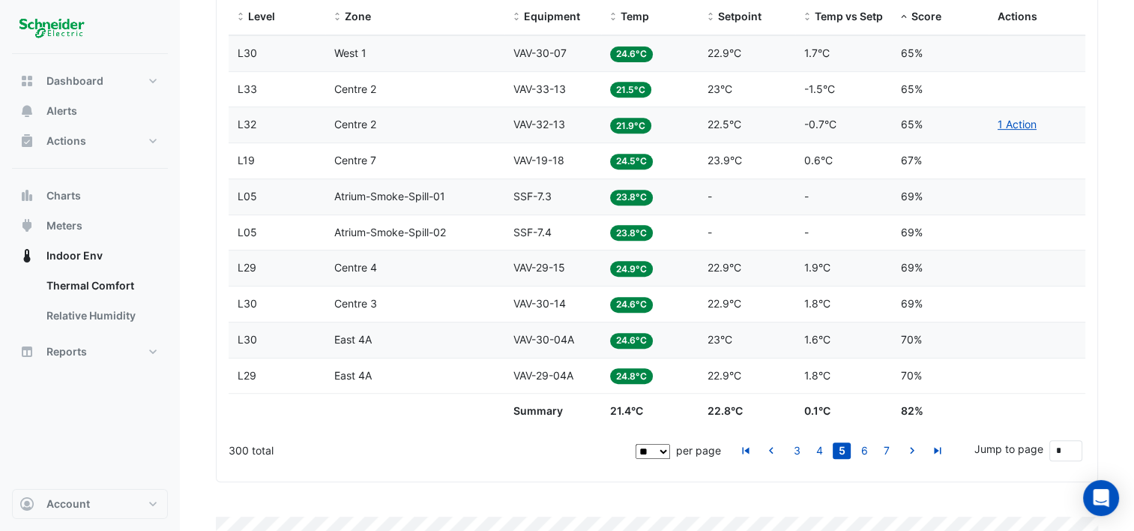
scroll to position [594, 0]
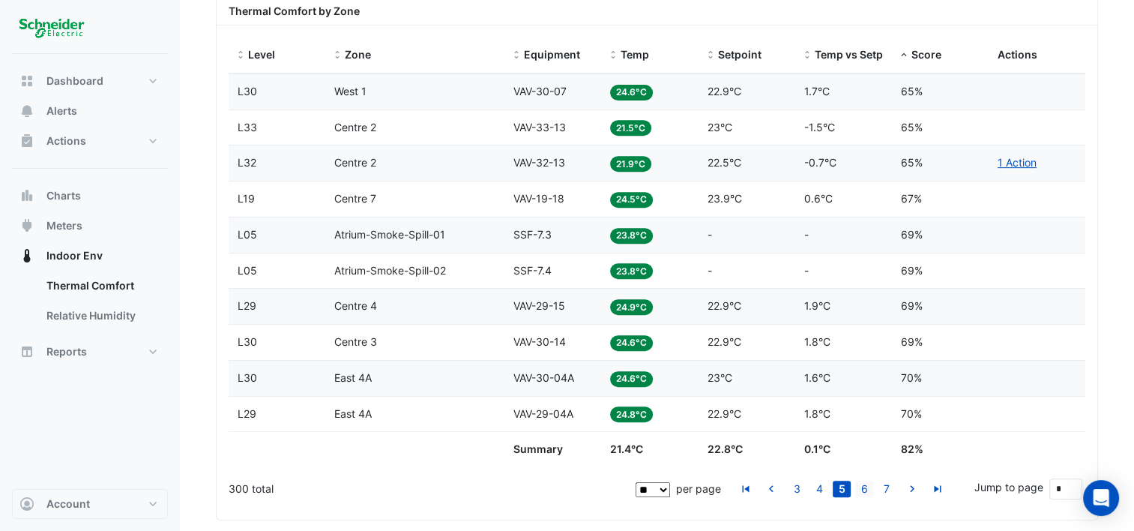
click at [864, 486] on link "6" at bounding box center [864, 489] width 18 height 16
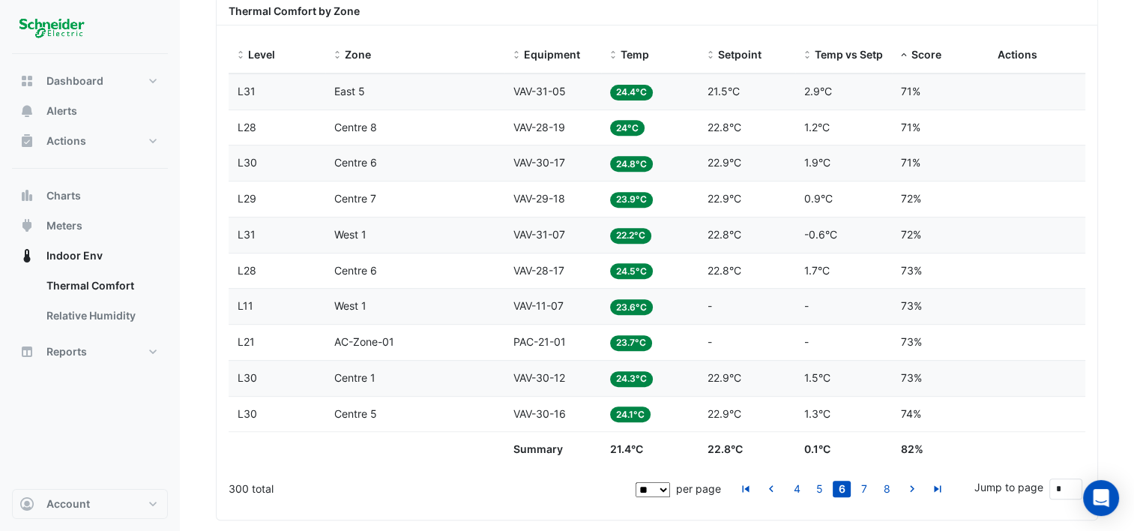
scroll to position [695, 0]
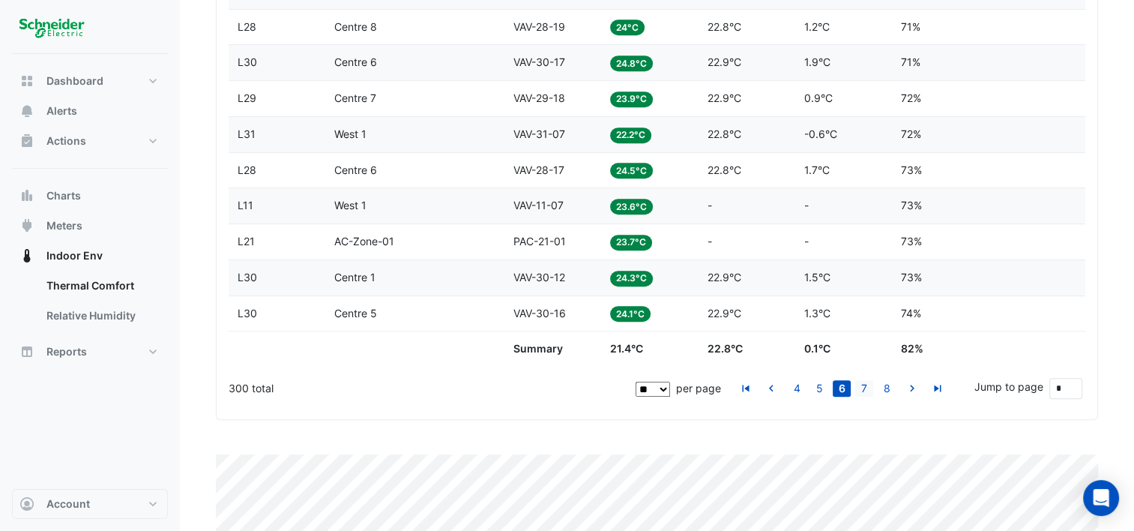
click at [871, 384] on link "7" at bounding box center [864, 388] width 18 height 16
click at [861, 389] on link "8" at bounding box center [864, 388] width 18 height 16
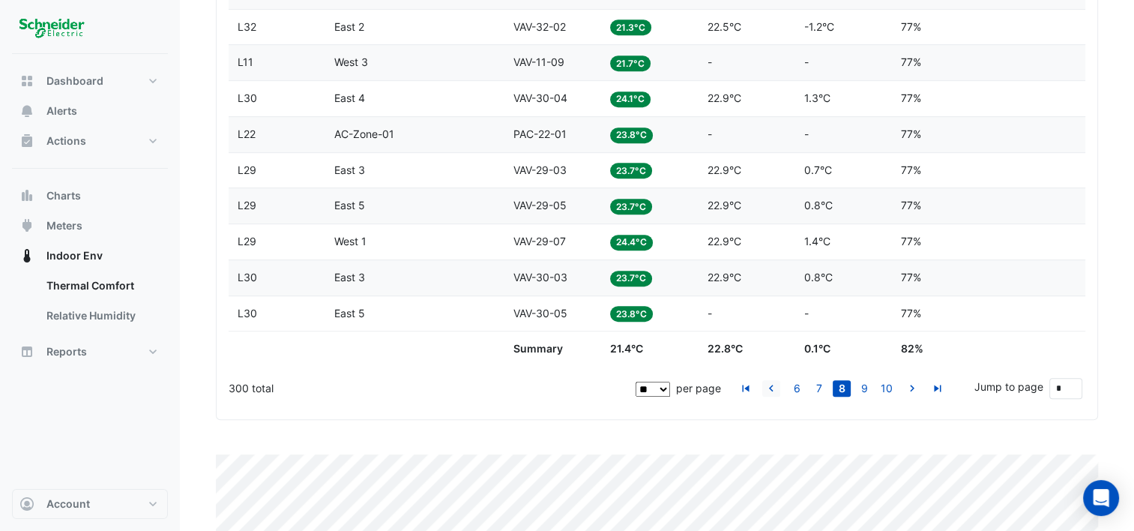
click at [774, 386] on icon "go to previous page" at bounding box center [771, 390] width 18 height 16
click at [865, 390] on link "8" at bounding box center [864, 388] width 18 height 16
click at [885, 388] on link "10" at bounding box center [887, 388] width 18 height 16
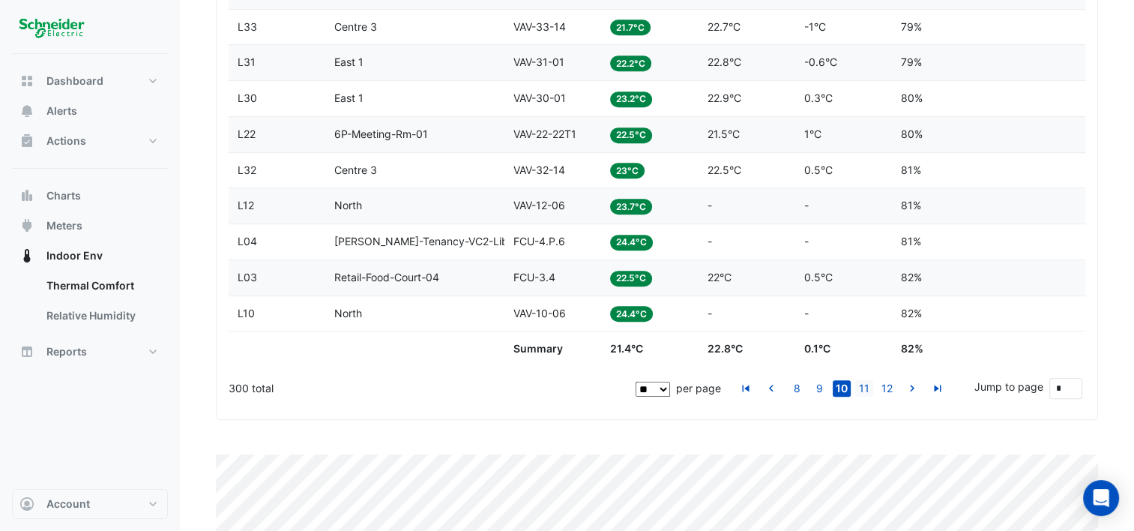
click at [863, 385] on link "11" at bounding box center [864, 388] width 18 height 16
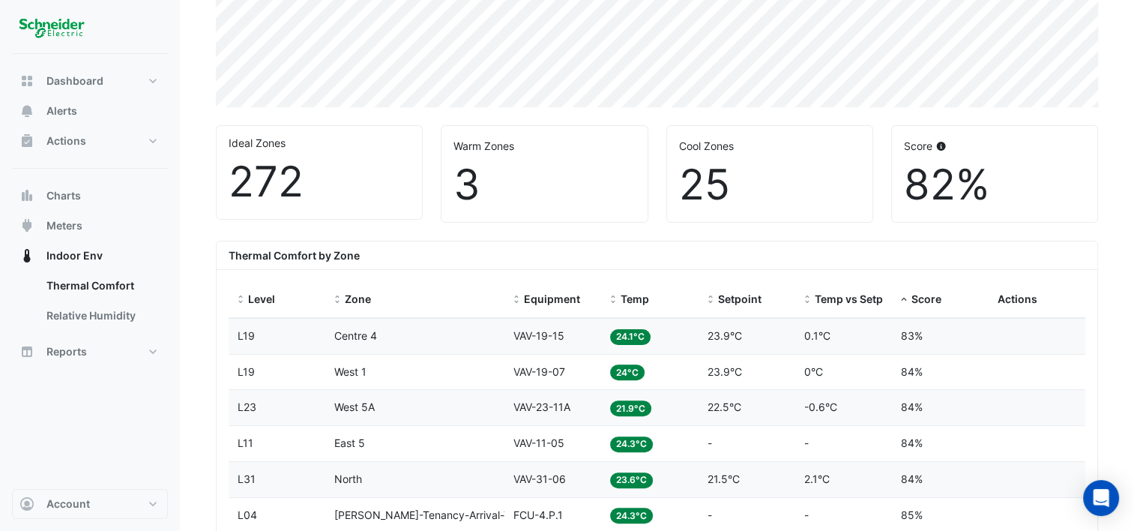
scroll to position [296, 0]
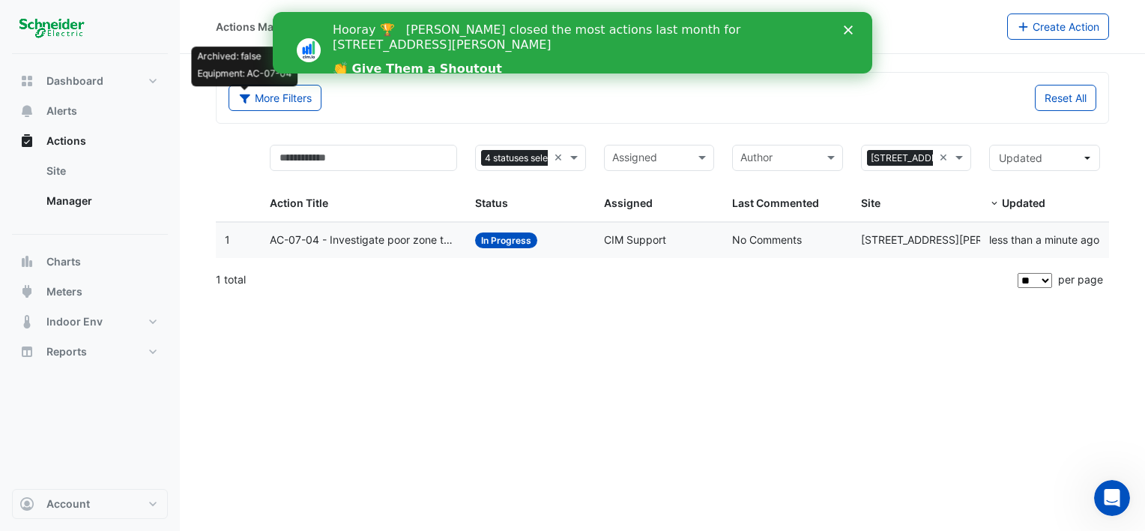
click at [498, 241] on span "In Progress" at bounding box center [506, 240] width 62 height 16
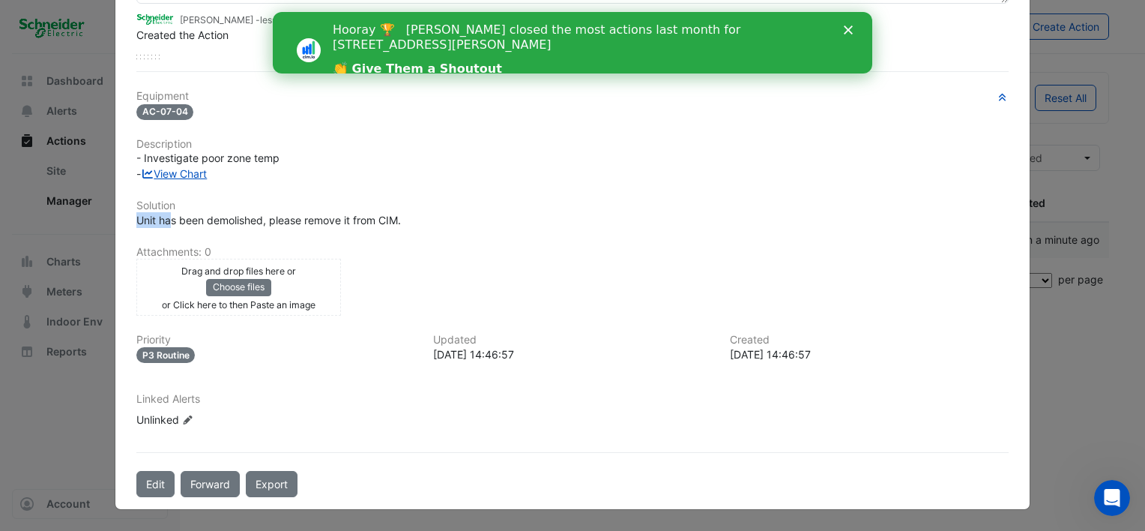
scroll to position [177, 0]
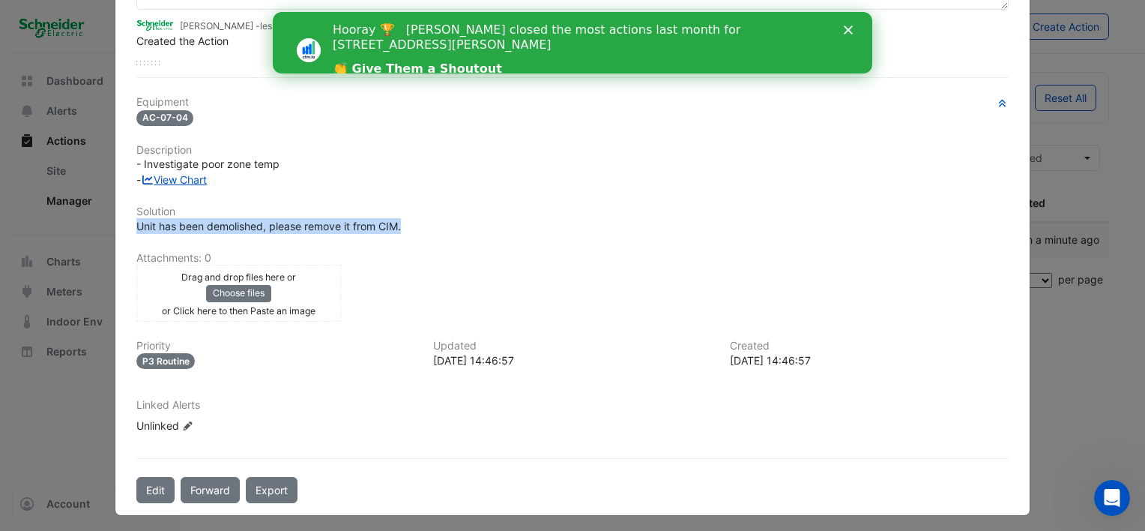
drag, startPoint x: 130, startPoint y: 223, endPoint x: 407, endPoint y: 225, distance: 277.4
click at [407, 225] on div "Unit has been demolished, please remove it from CIM." at bounding box center [572, 226] width 873 height 16
copy span "Unit has been demolished, please remove it from CIM."
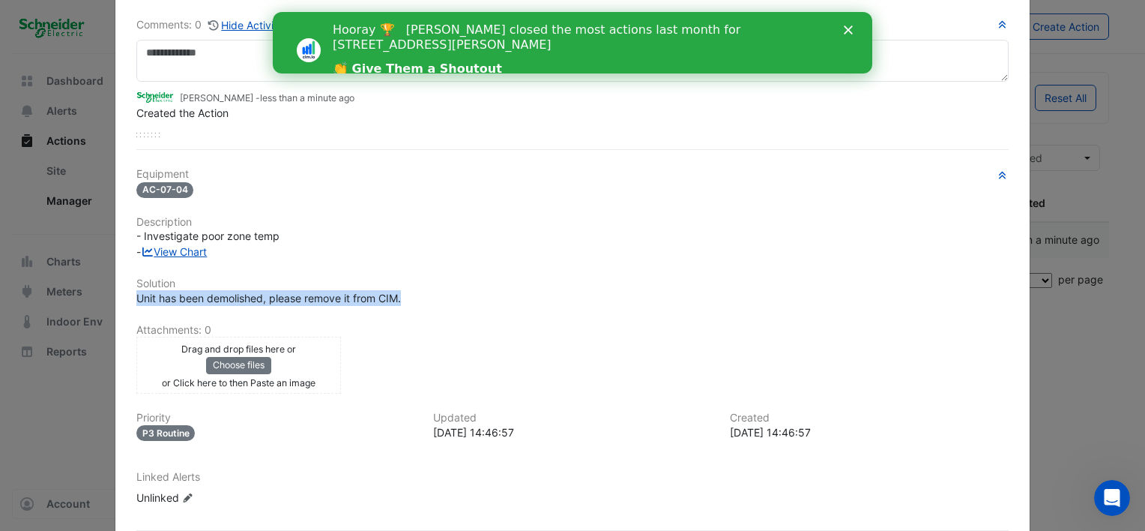
scroll to position [0, 0]
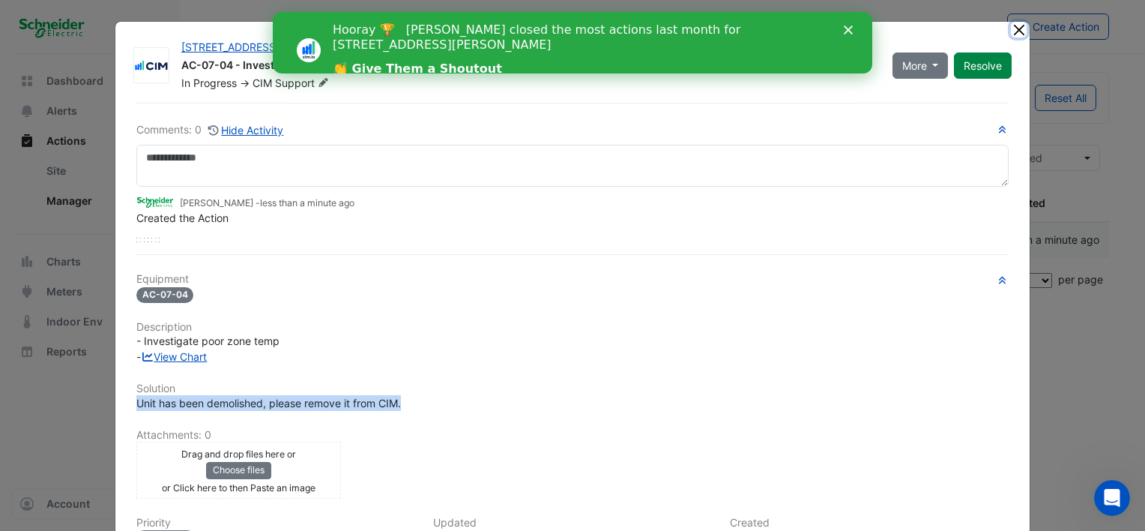
click at [1017, 32] on button "Close" at bounding box center [1019, 30] width 16 height 16
